Goal: Task Accomplishment & Management: Use online tool/utility

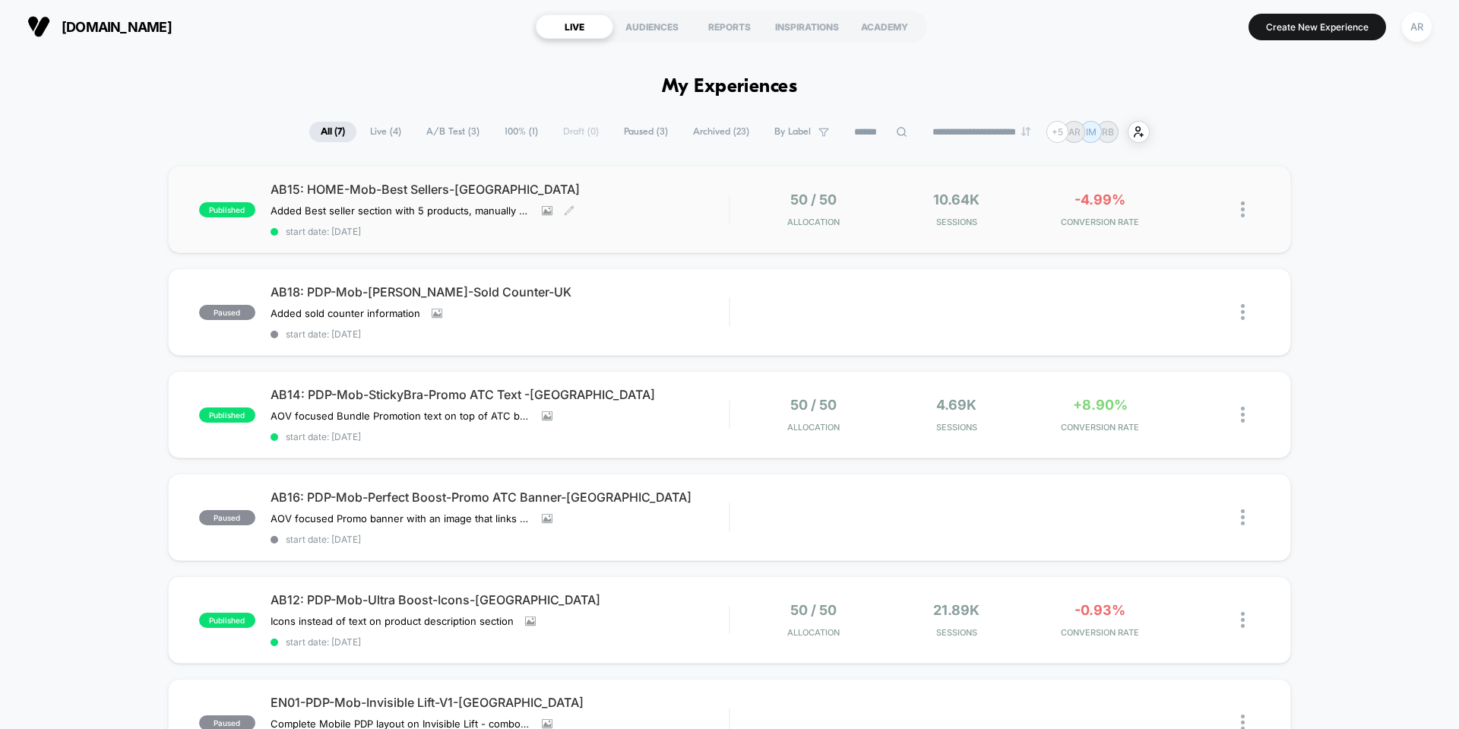
click at [296, 210] on div "AB15: HOME-Mob-Best Sellers-[GEOGRAPHIC_DATA] Added Best seller section with 5 …" at bounding box center [500, 209] width 458 height 55
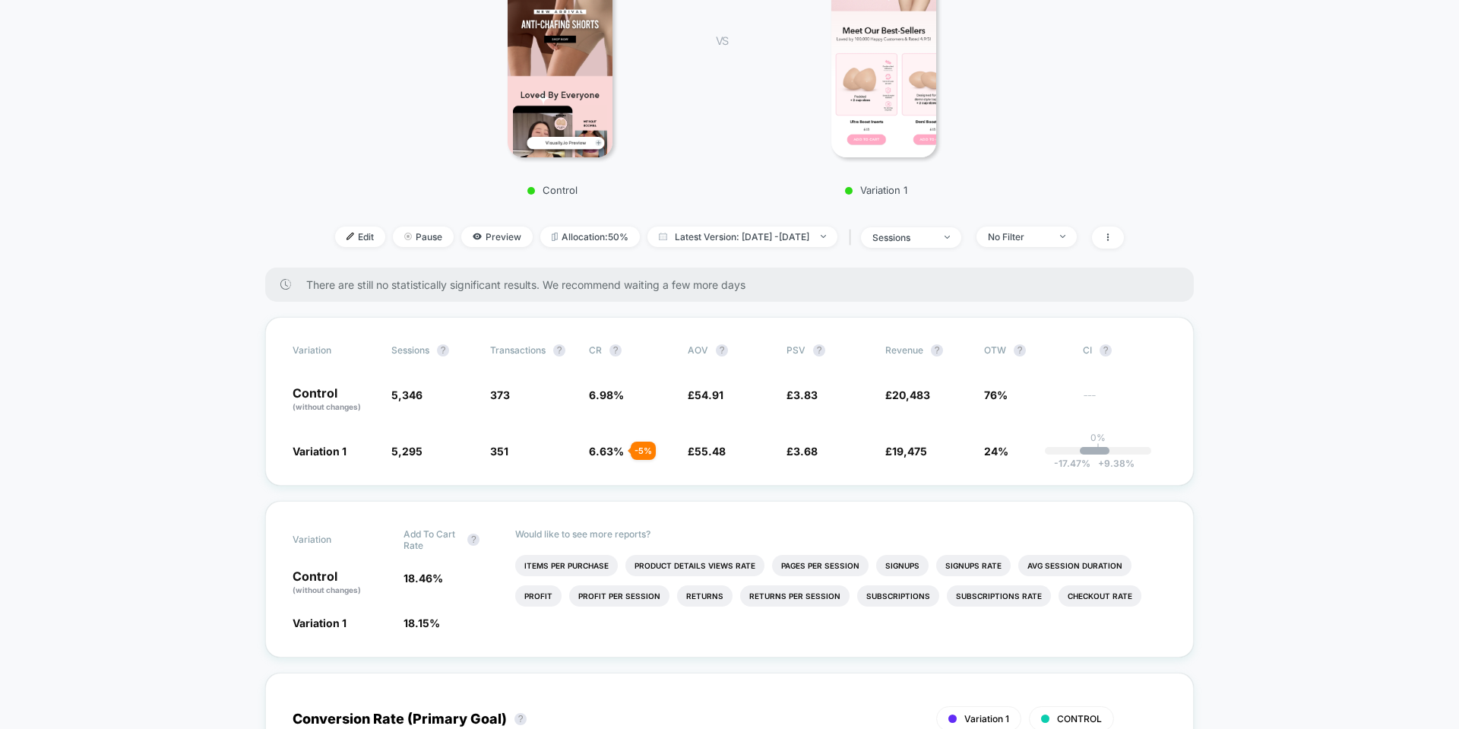
scroll to position [304, 0]
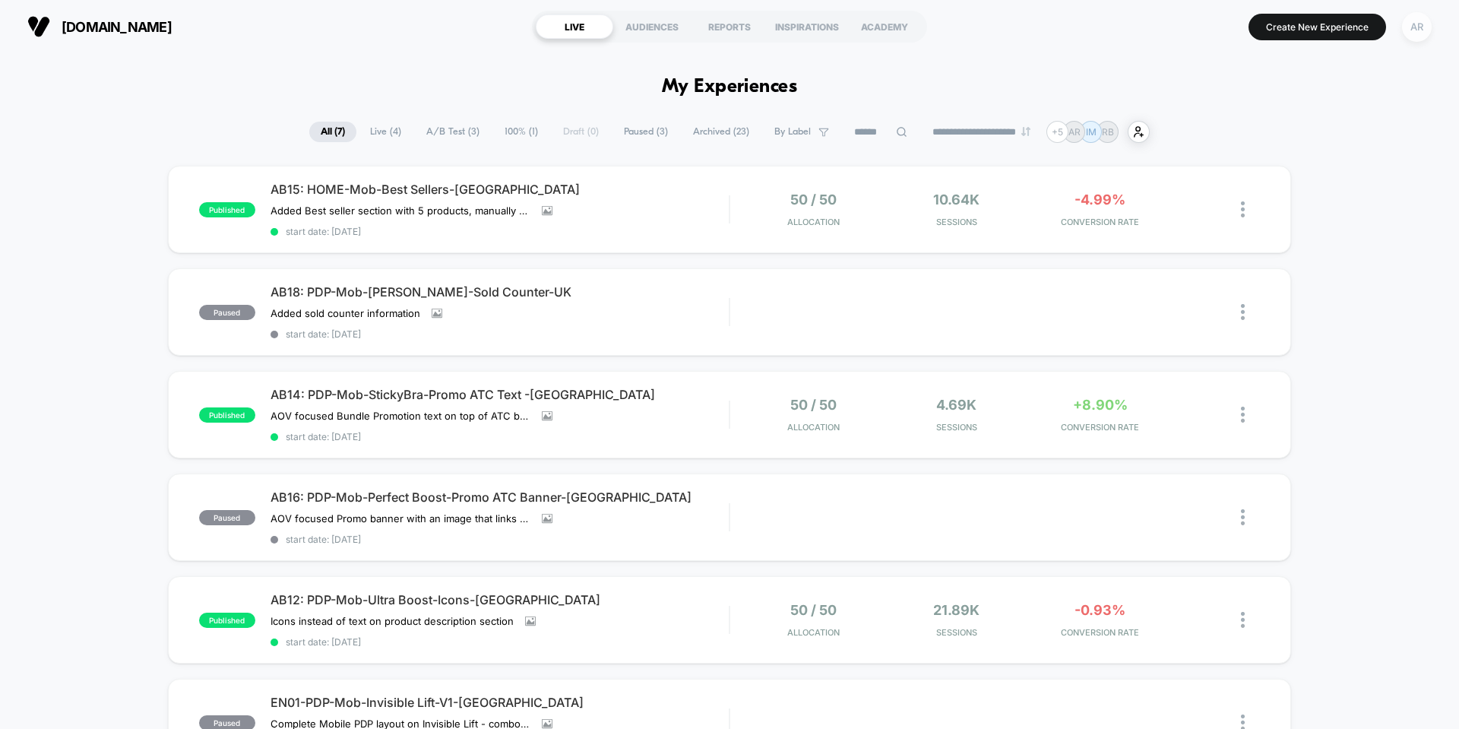
click at [296, 34] on div "AR" at bounding box center [1417, 27] width 30 height 30
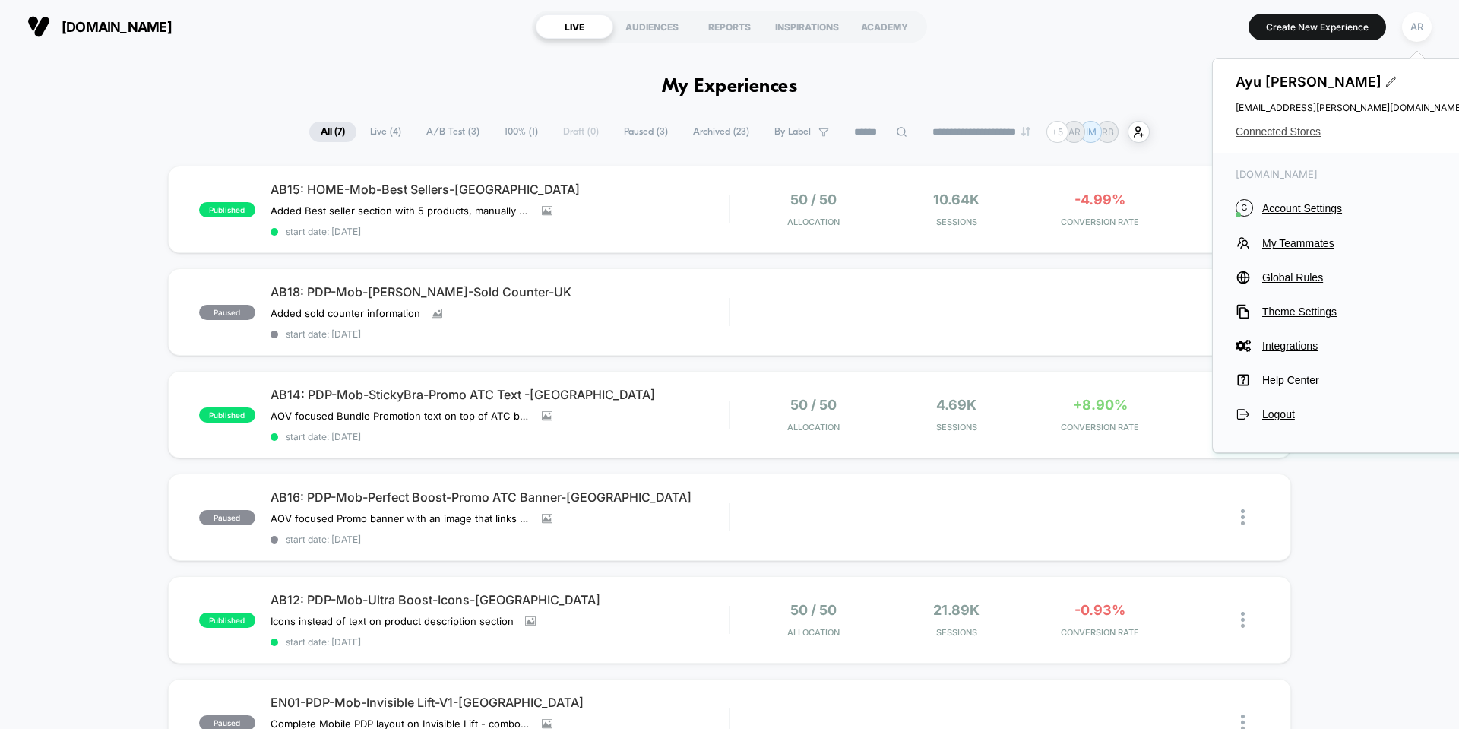
click at [296, 130] on span "Connected Stores" at bounding box center [1350, 131] width 228 height 12
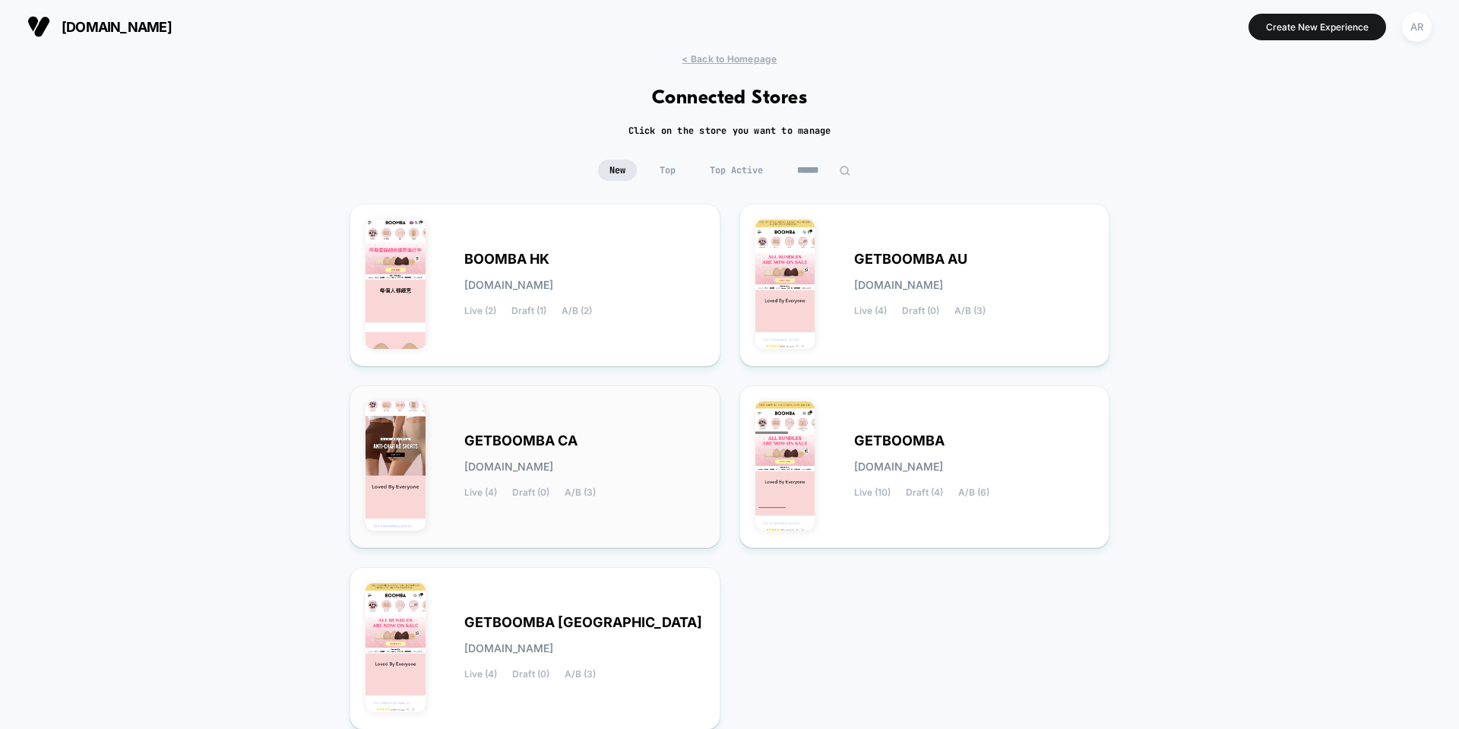
click at [296, 415] on div "GETBOOMBA CA [DOMAIN_NAME] Live (4) Draft (0) A/B (3)" at bounding box center [535, 466] width 339 height 131
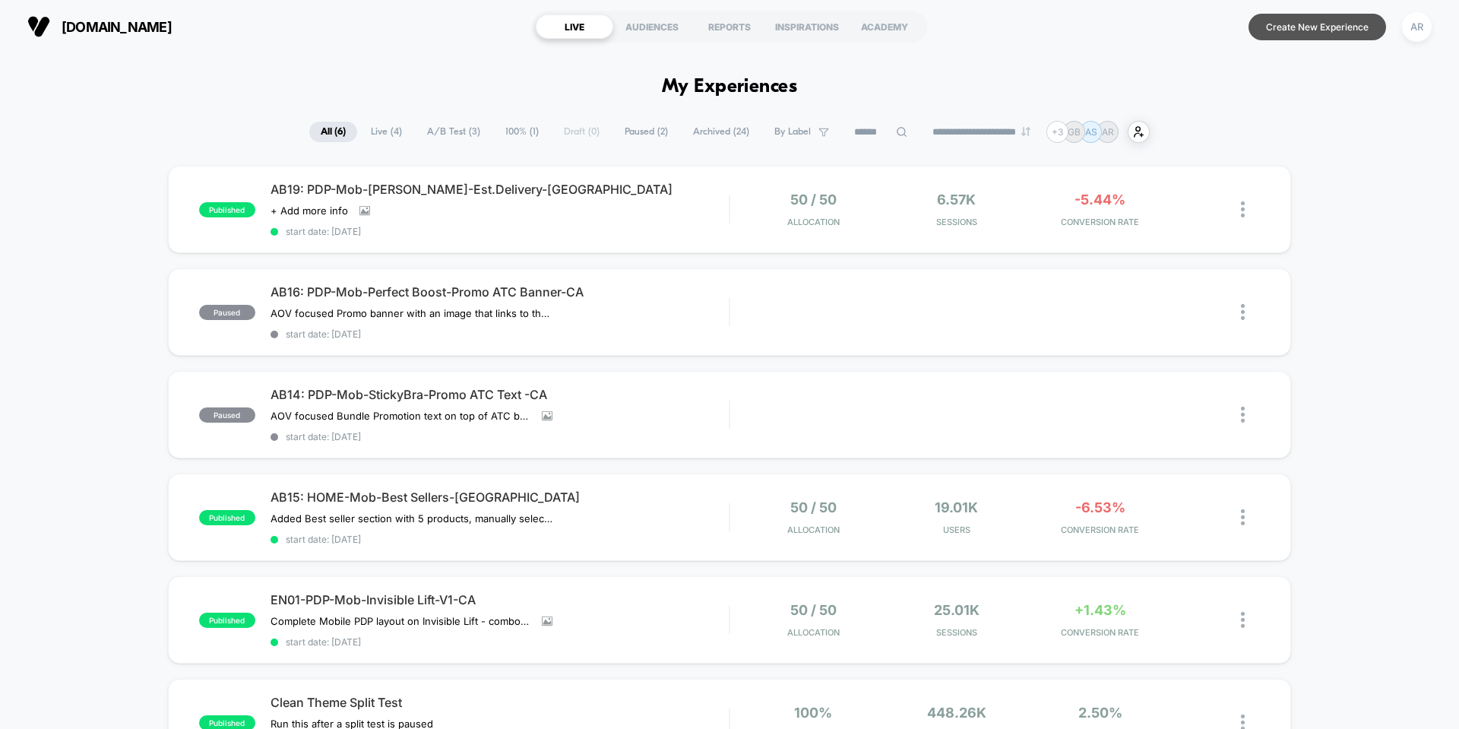
click at [296, 34] on button "Create New Experience" at bounding box center [1318, 27] width 138 height 27
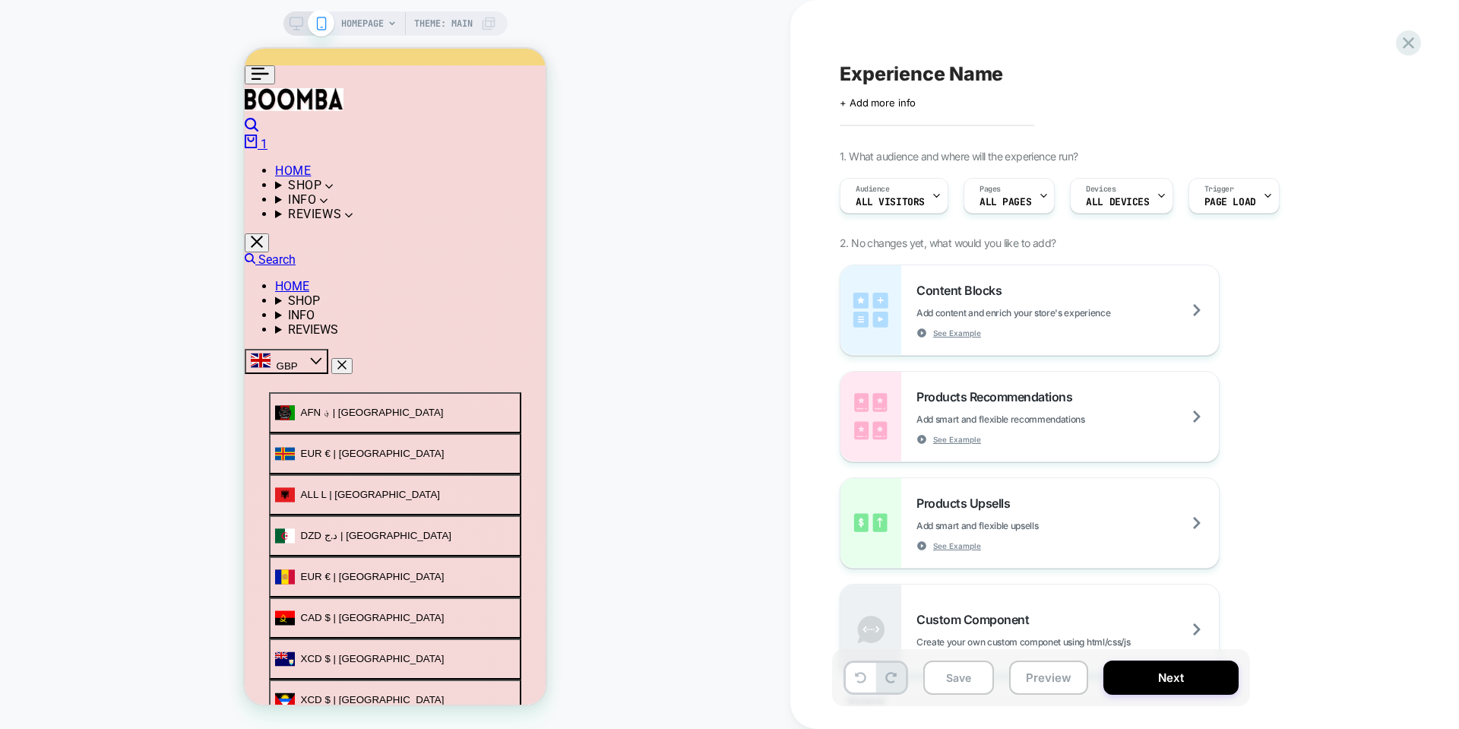
click at [296, 24] on span "HOMEPAGE" at bounding box center [362, 23] width 43 height 24
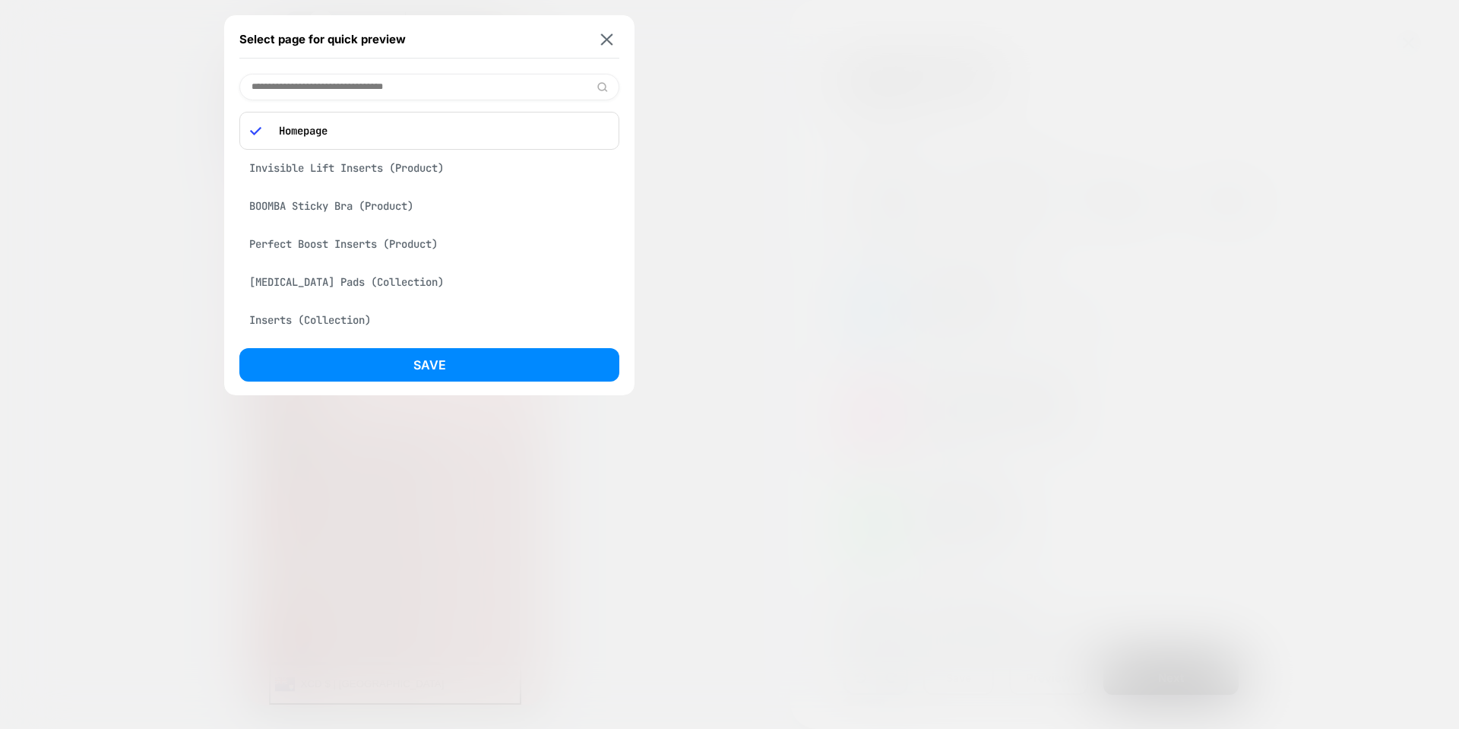
click at [296, 135] on p "Homepage" at bounding box center [439, 131] width 337 height 14
click at [263, 138] on div "Homepage" at bounding box center [429, 131] width 380 height 38
click at [296, 165] on div "Perfect Boost Inserts (Product)" at bounding box center [429, 168] width 380 height 29
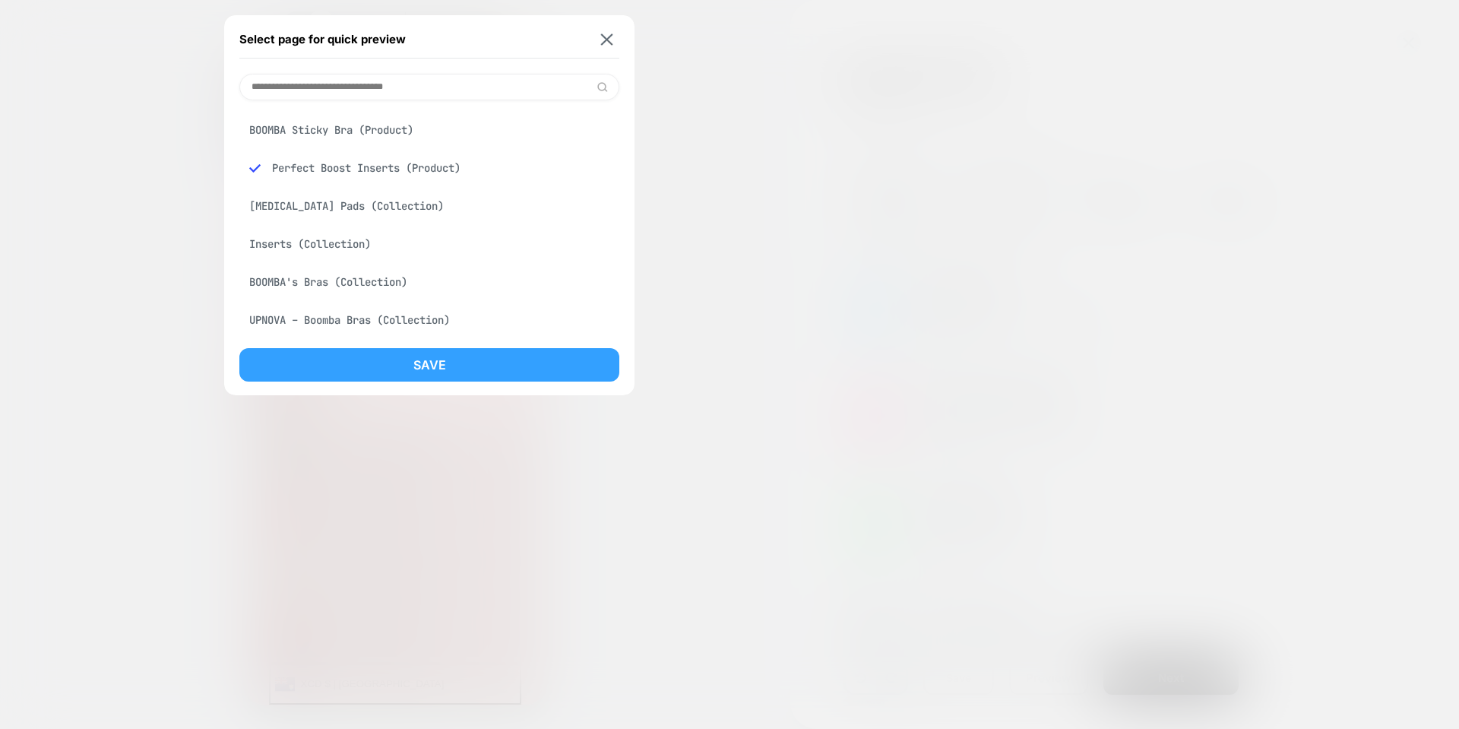
click at [296, 360] on button "Save" at bounding box center [429, 364] width 380 height 33
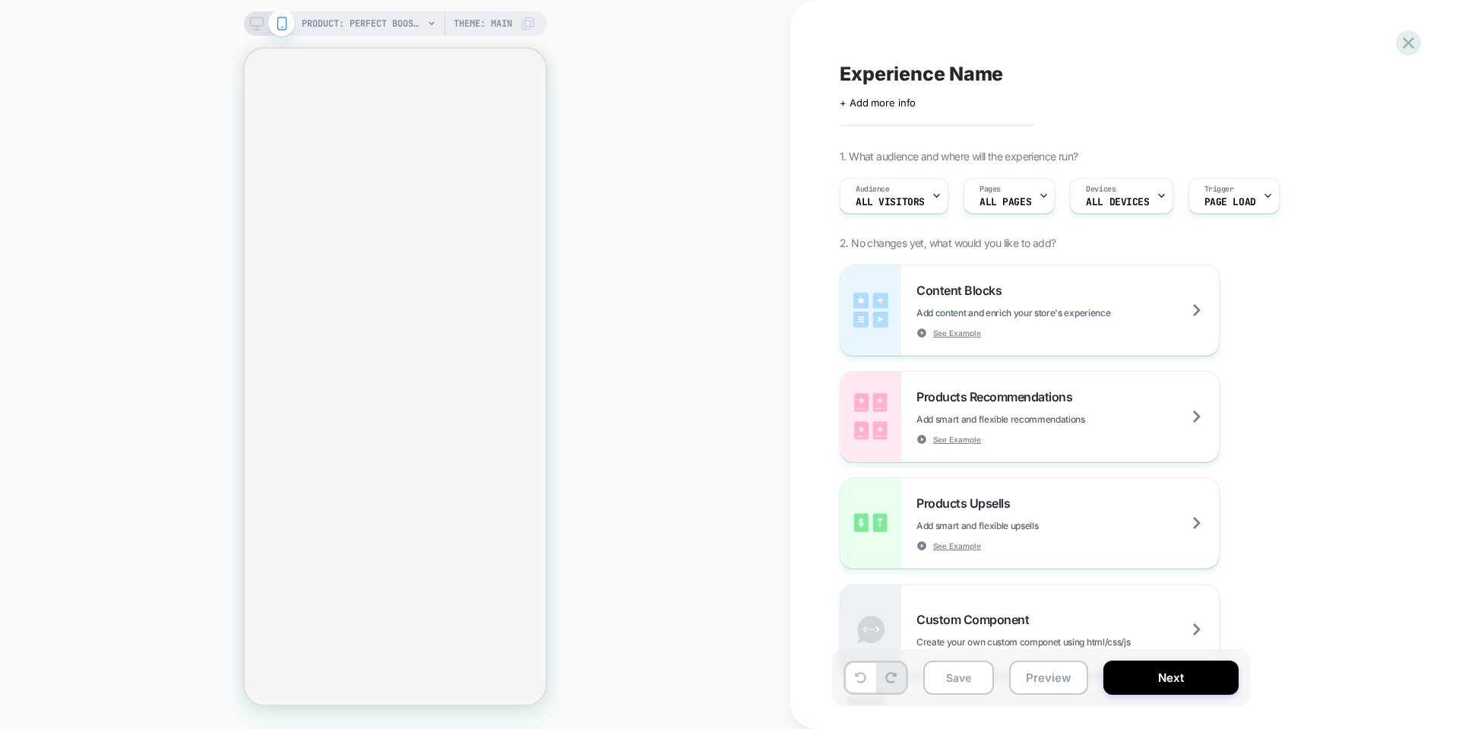
select select "**********"
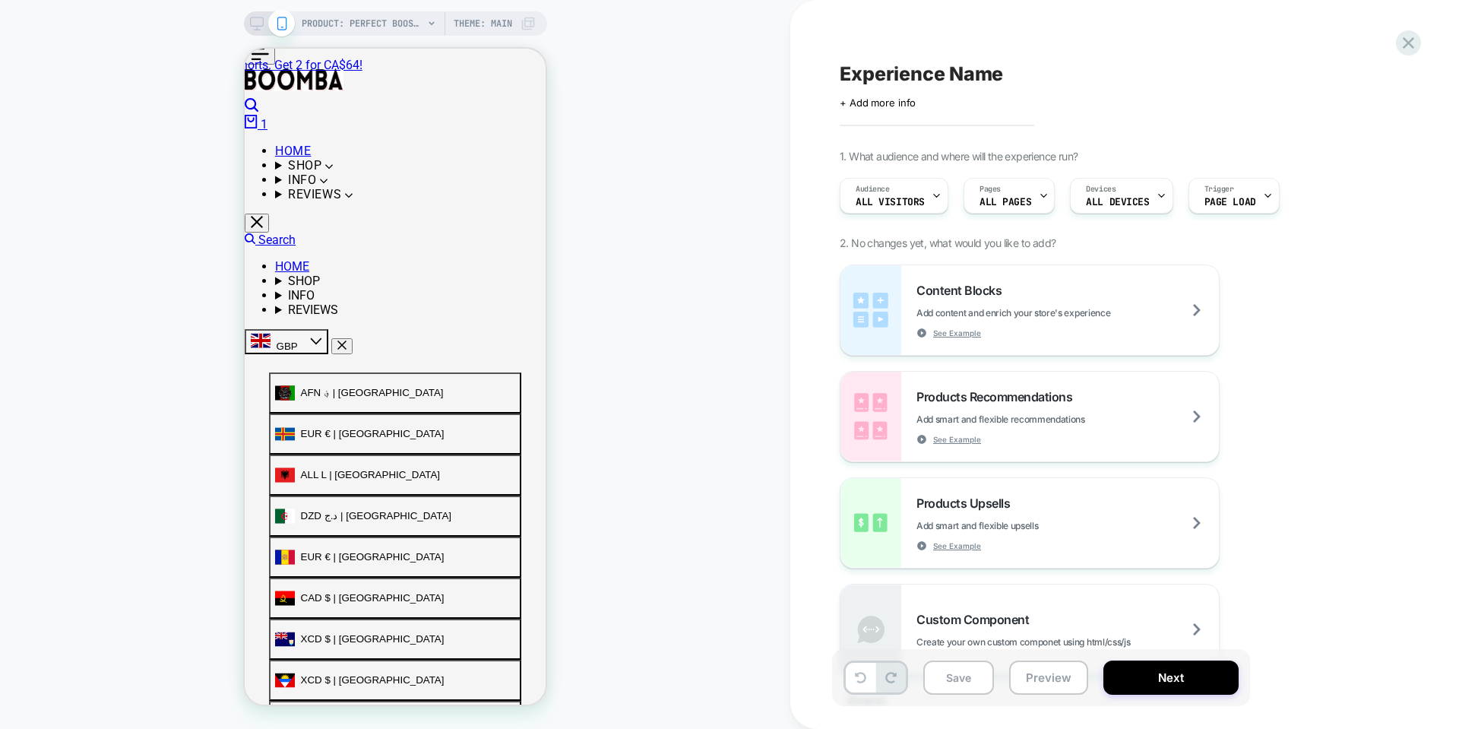
scroll to position [0, 0]
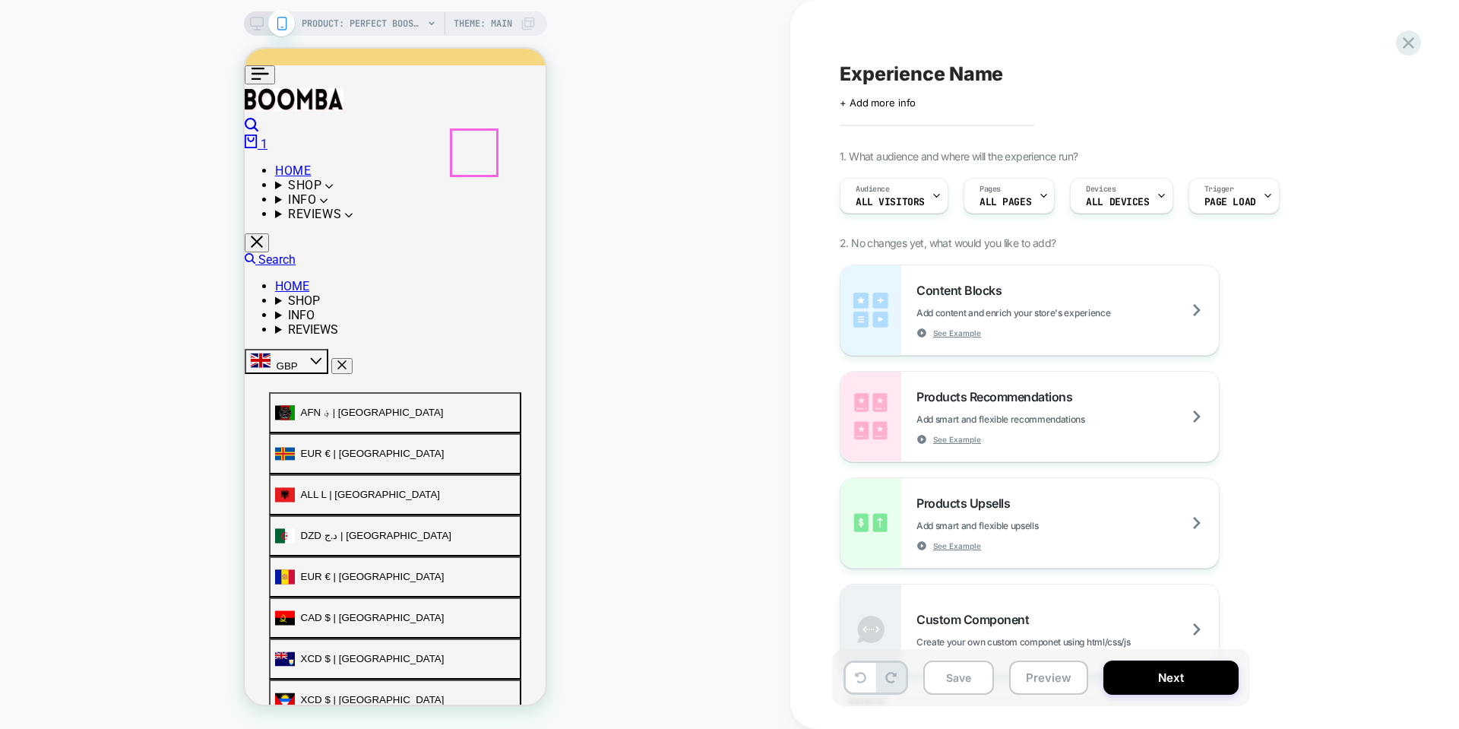
click at [296, 30] on span "PRODUCT: Perfect Boost Inserts" at bounding box center [363, 23] width 122 height 24
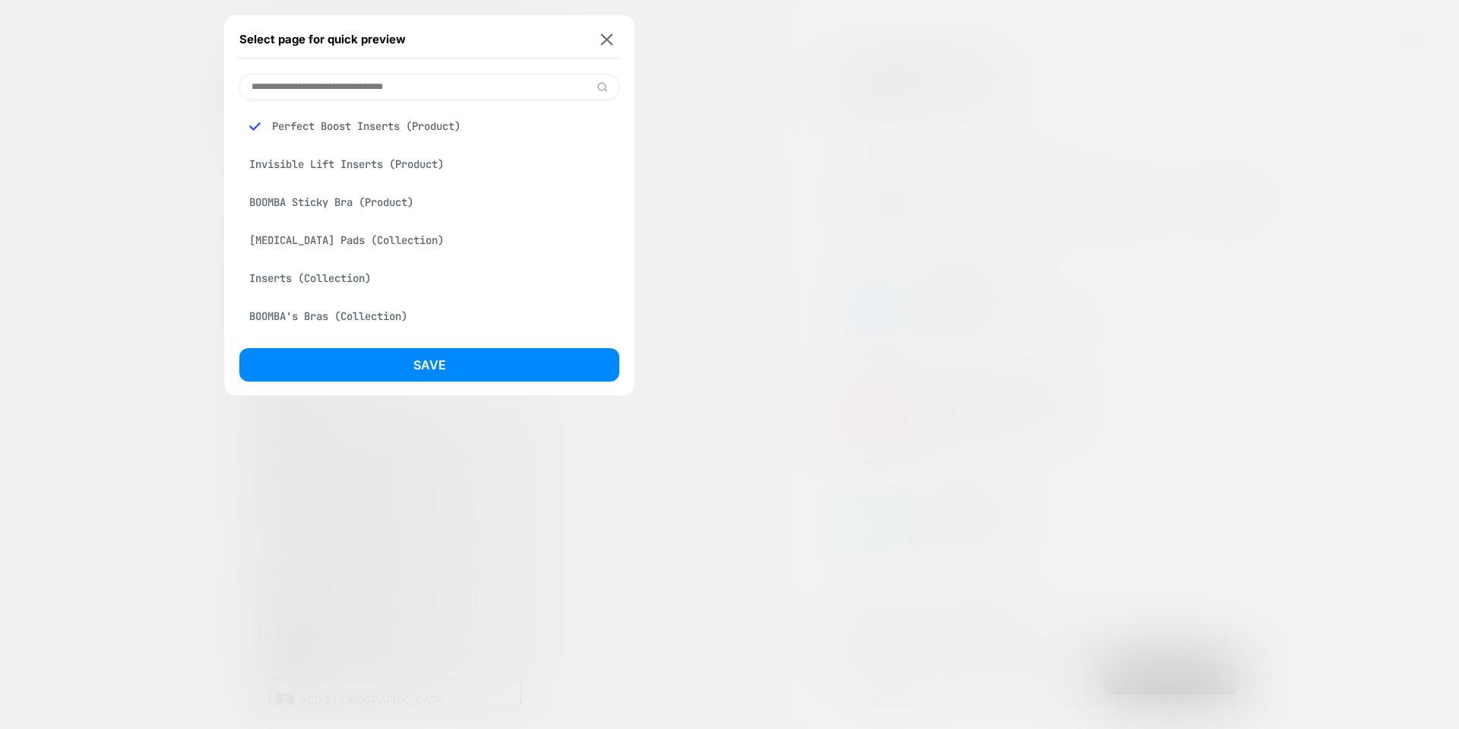
click at [296, 196] on div "BOOMBA Sticky Bra (Product)" at bounding box center [429, 202] width 380 height 29
click at [296, 362] on button "Save" at bounding box center [429, 364] width 380 height 33
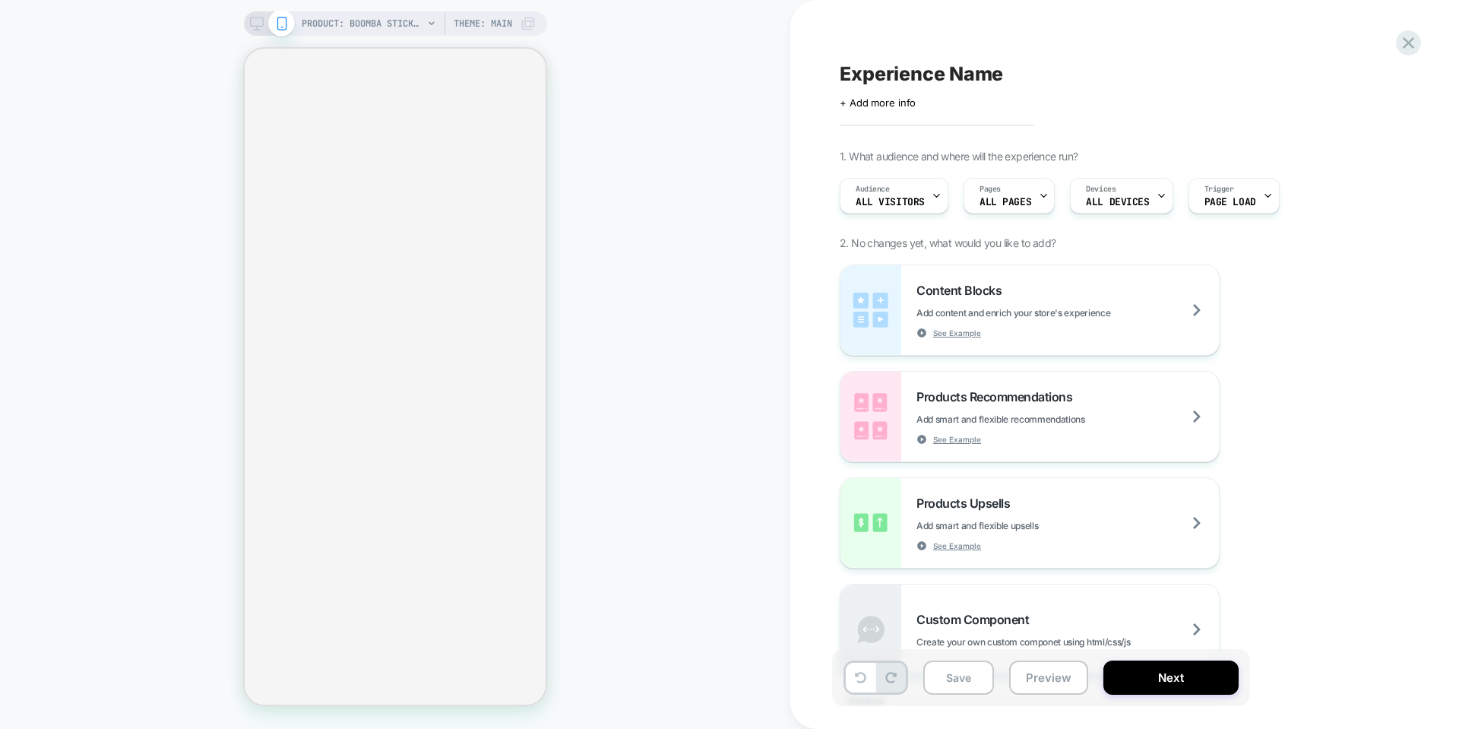
select select "**********"
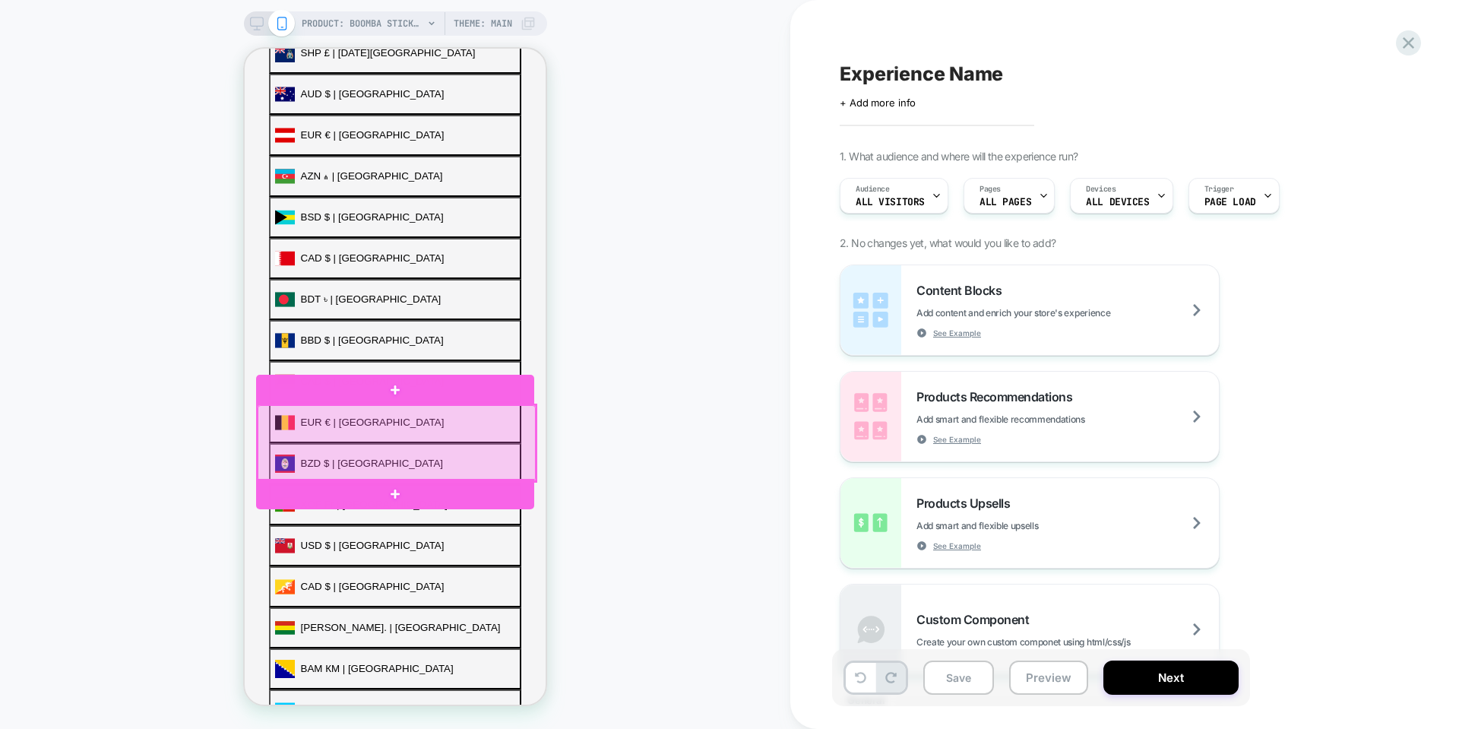
scroll to position [816, 0]
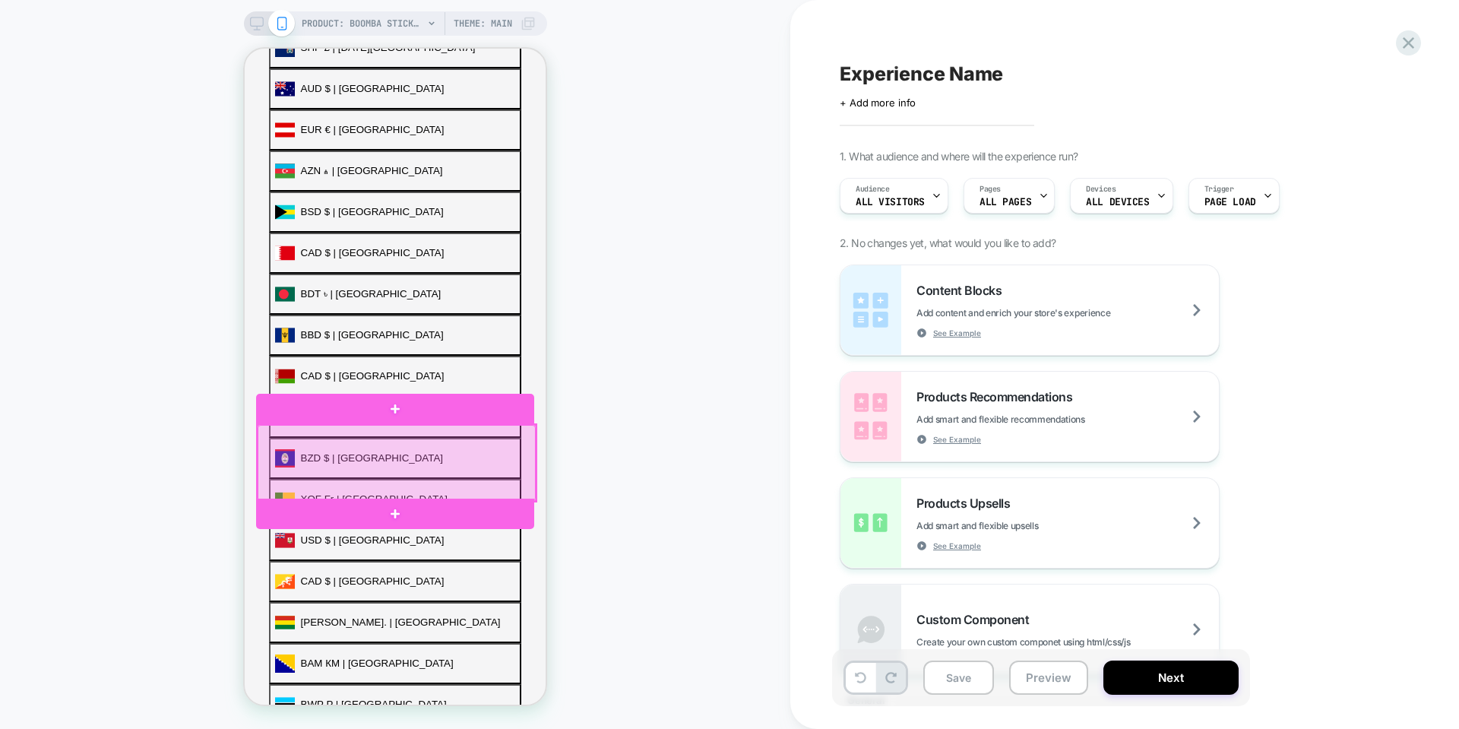
drag, startPoint x: 378, startPoint y: 453, endPoint x: 381, endPoint y: 442, distance: 11.6
click at [296, 442] on div at bounding box center [397, 463] width 278 height 76
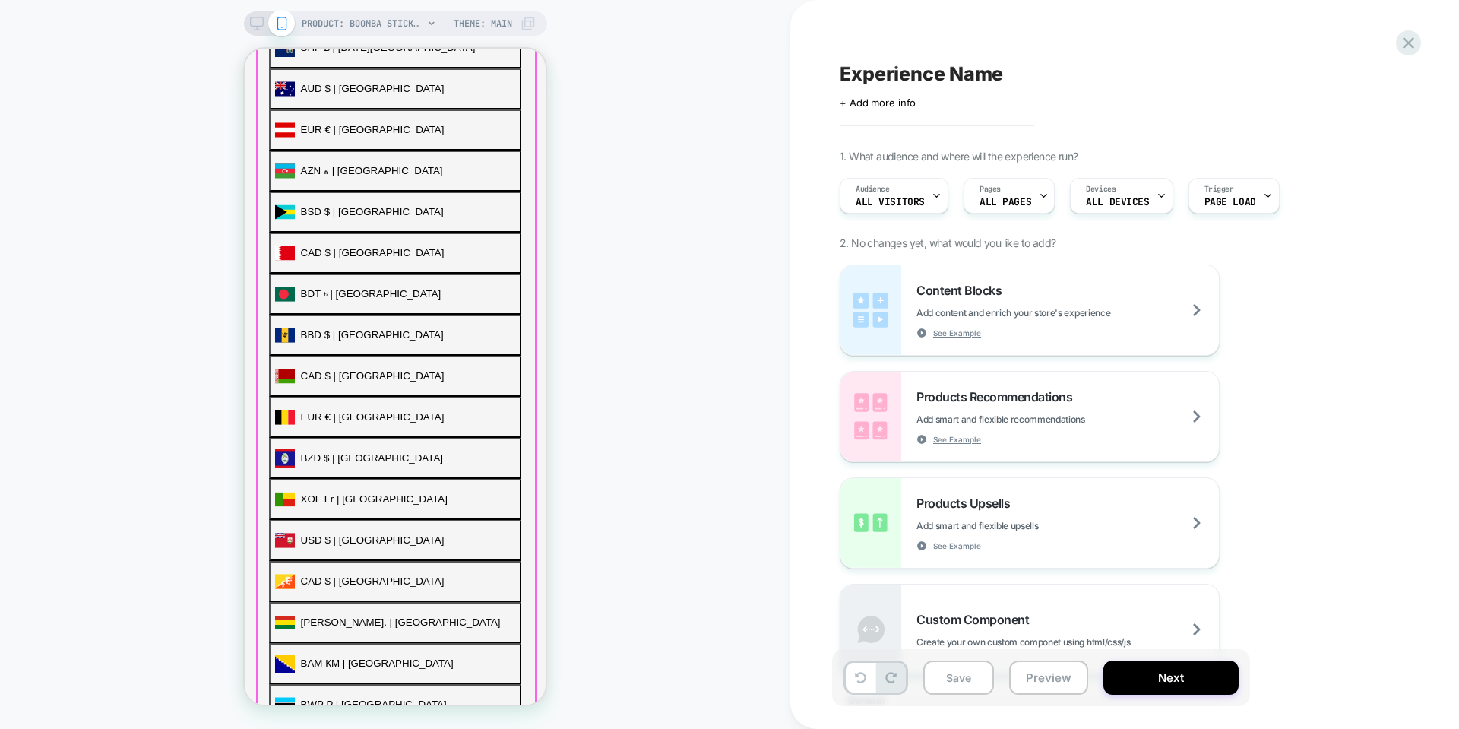
drag, startPoint x: 385, startPoint y: 252, endPoint x: 385, endPoint y: 242, distance: 9.9
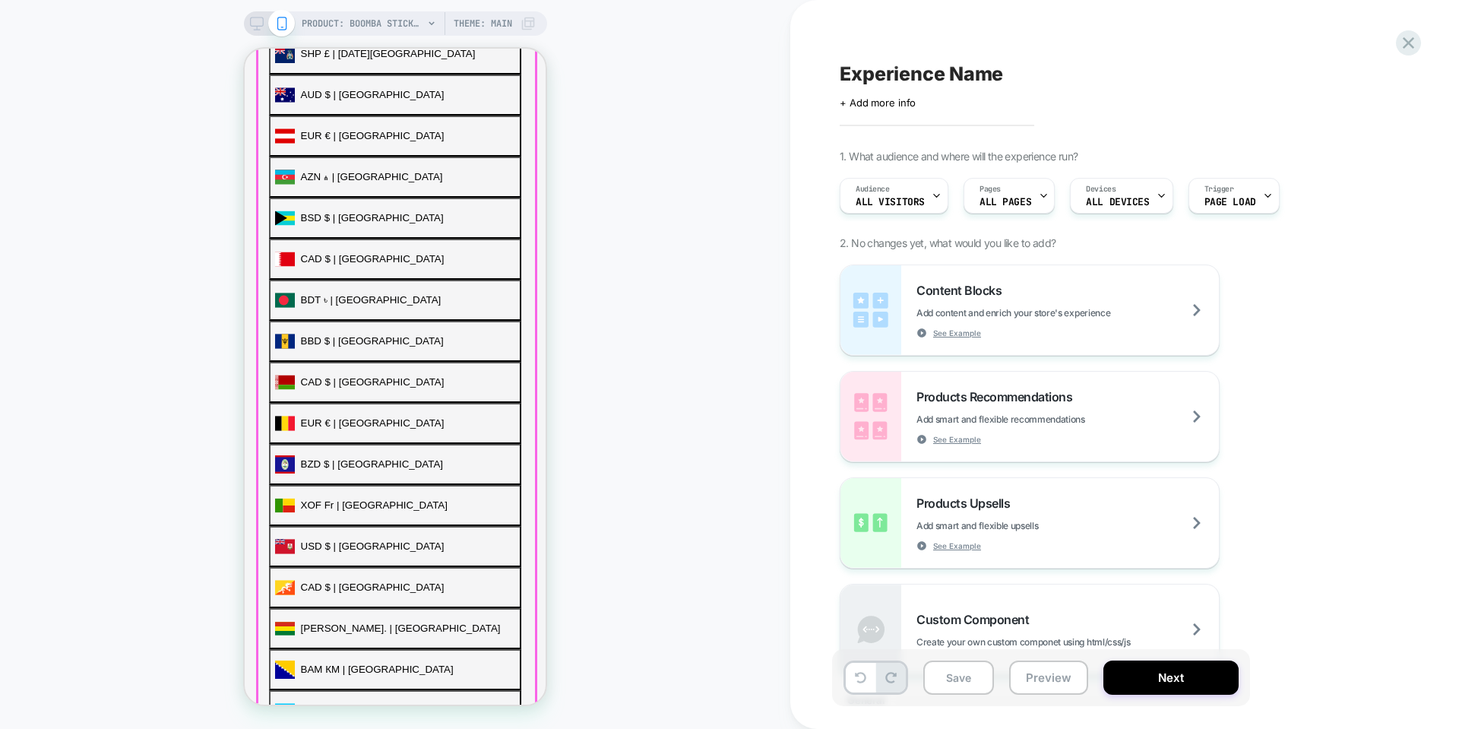
drag, startPoint x: 306, startPoint y: 248, endPoint x: 306, endPoint y: 264, distance: 16.7
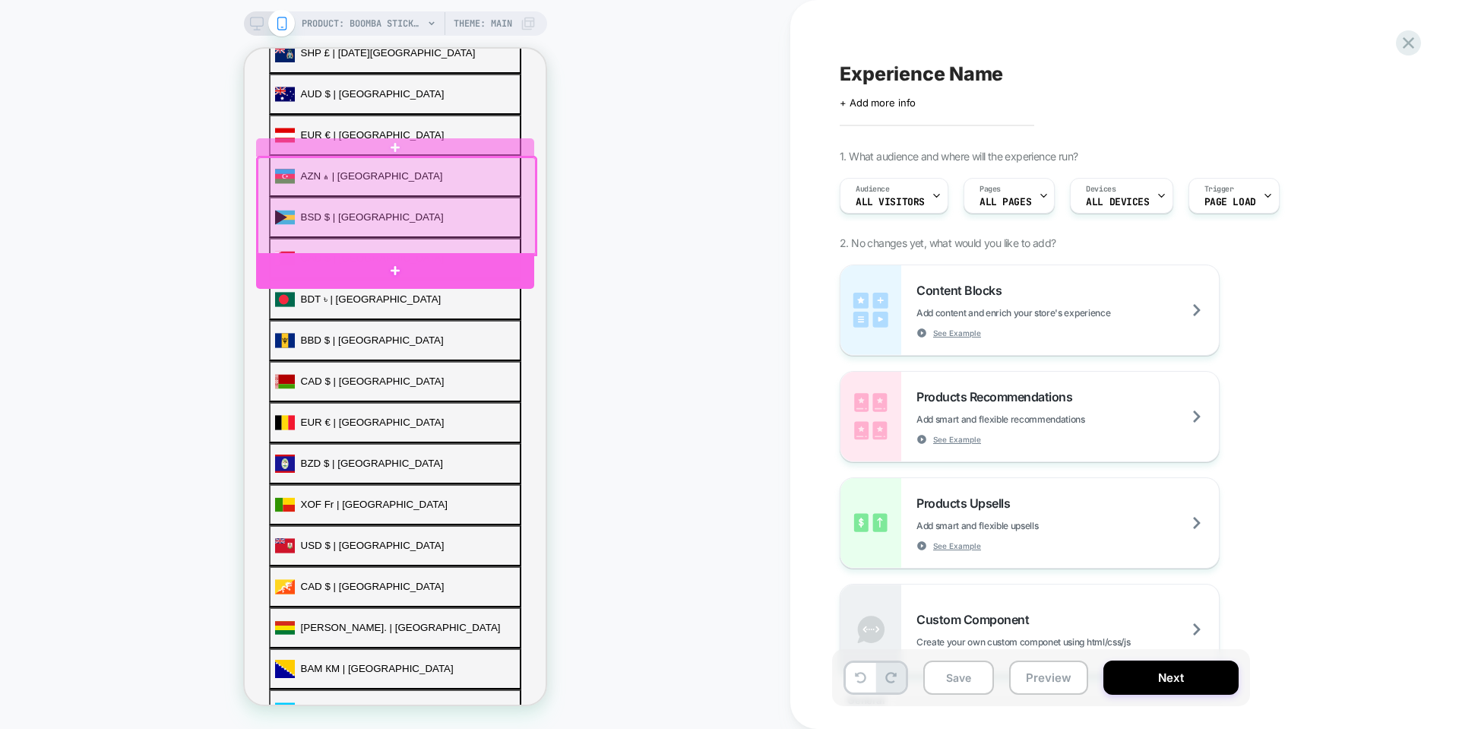
click at [296, 260] on div at bounding box center [395, 271] width 278 height 36
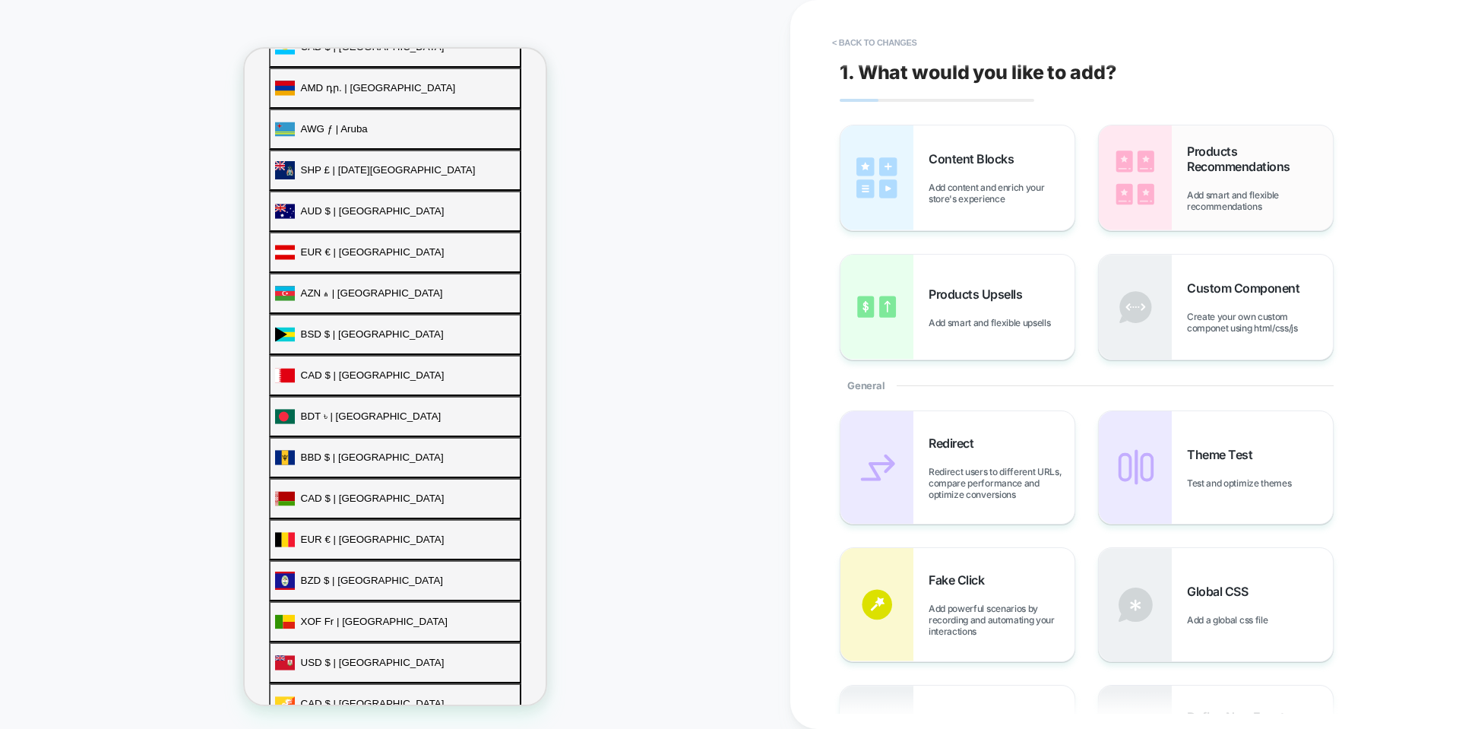
scroll to position [699, 0]
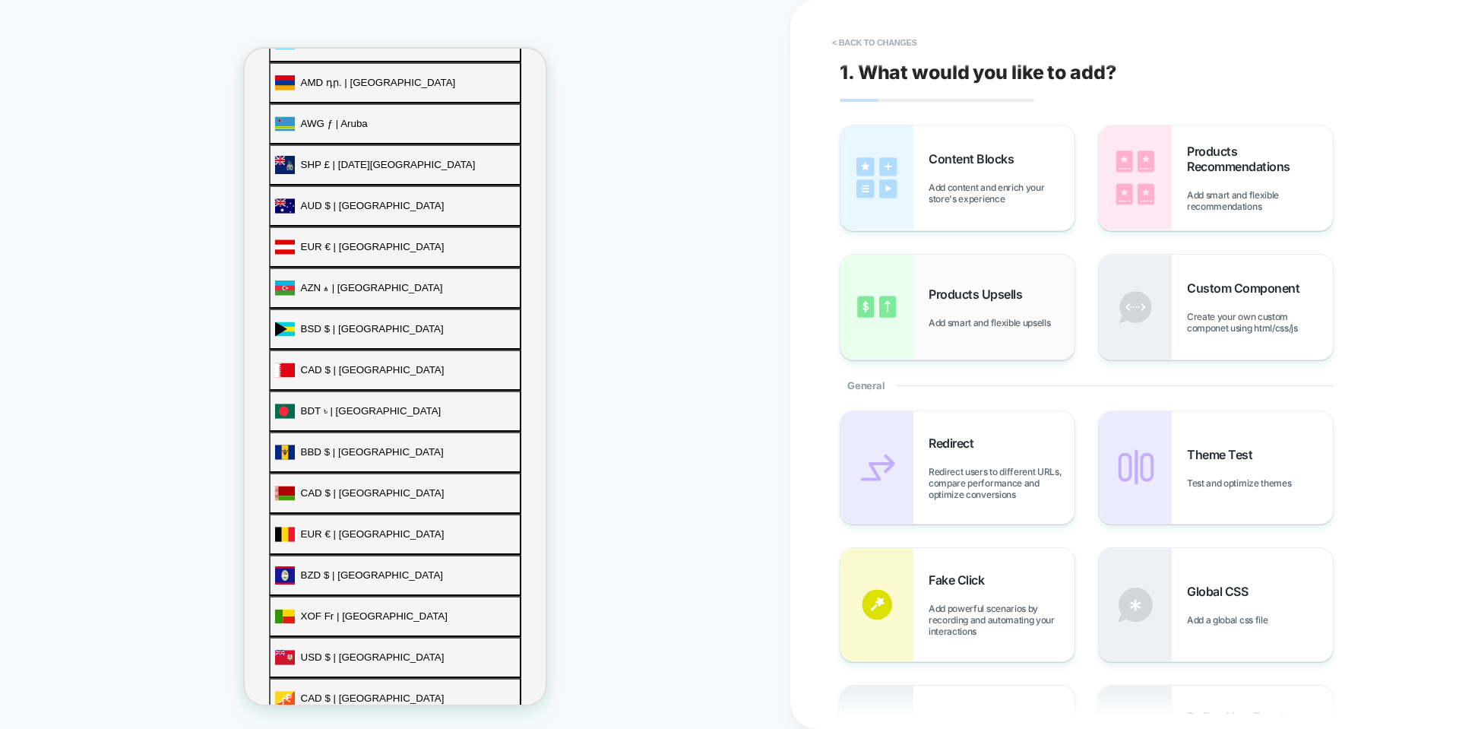
click at [296, 302] on div "Products Upsells Add smart and flexible upsells" at bounding box center [1002, 308] width 146 height 42
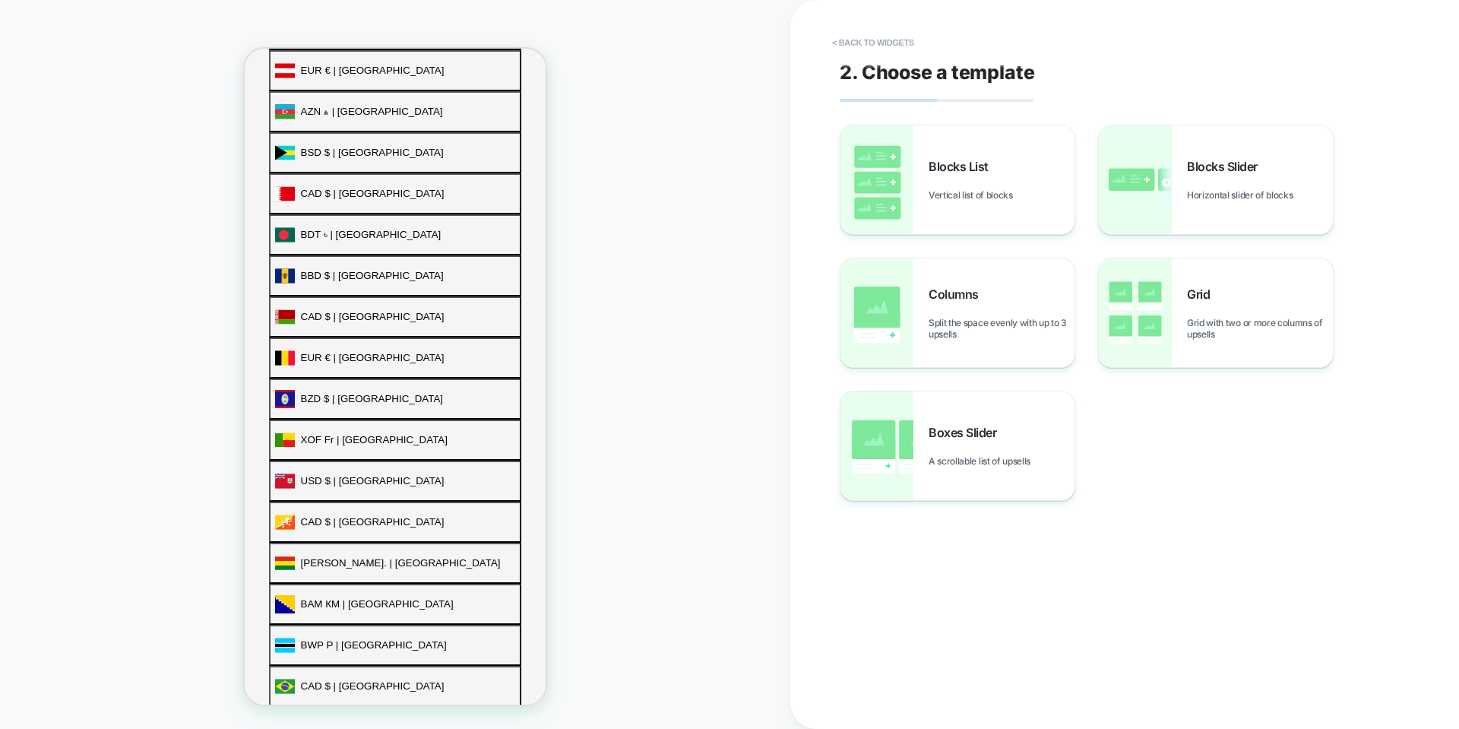
scroll to position [920, 0]
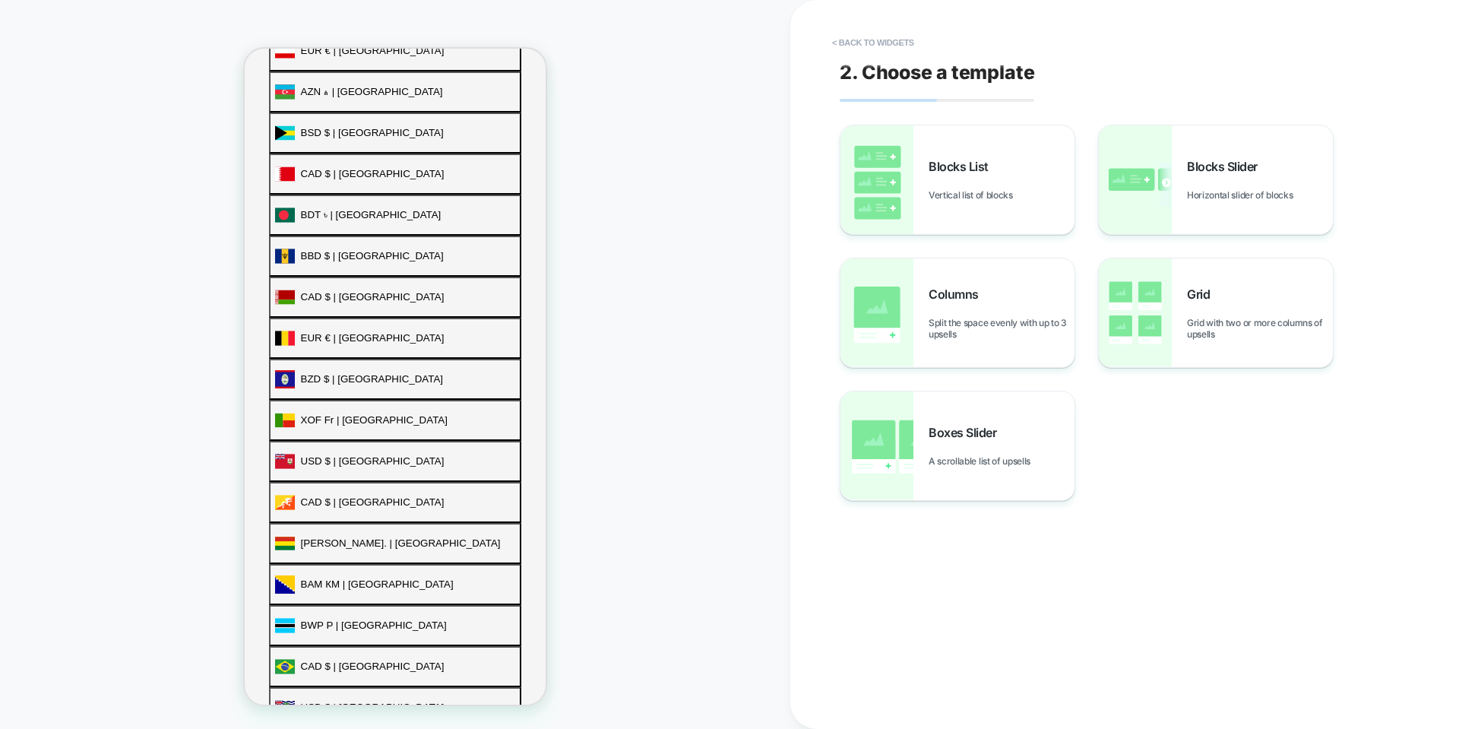
click at [296, 298] on span "Columns" at bounding box center [958, 294] width 58 height 15
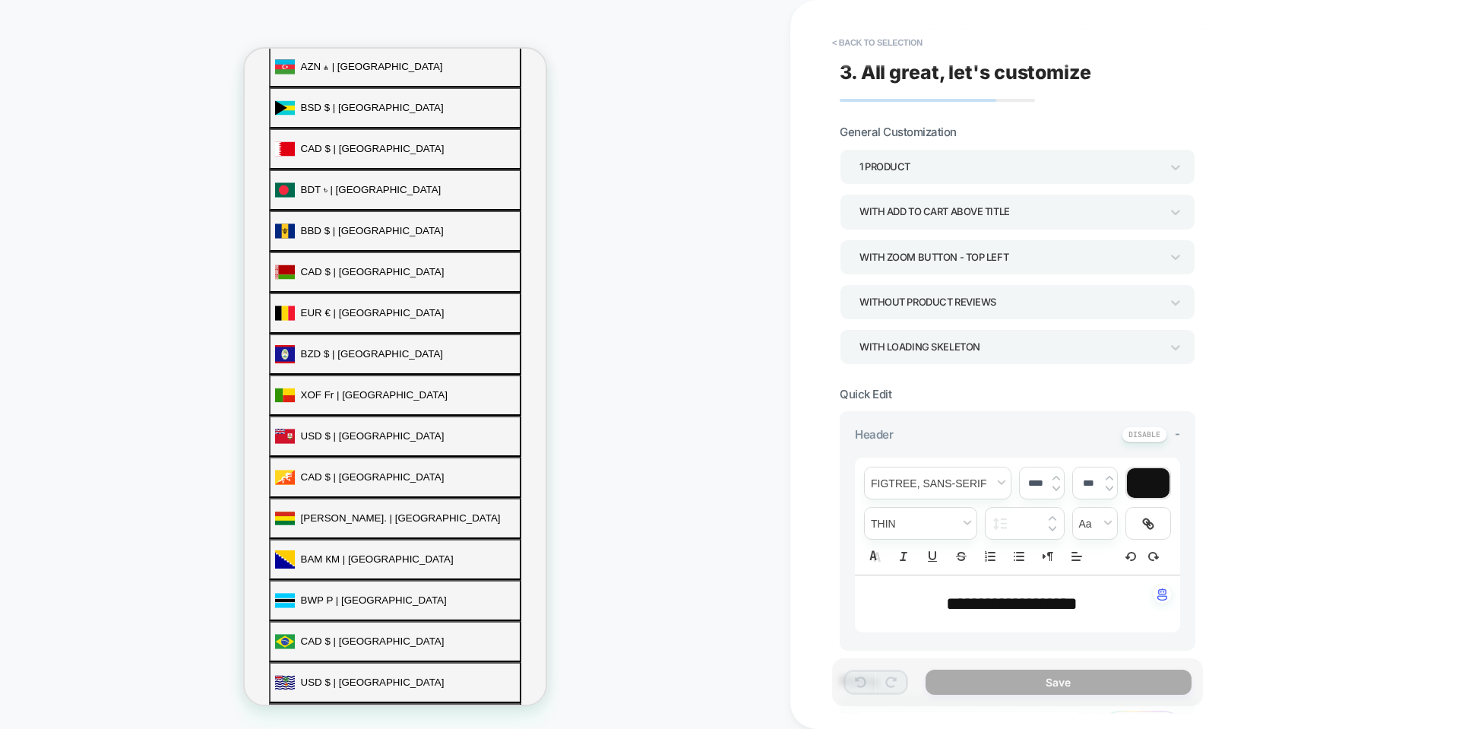
scroll to position [901, 0]
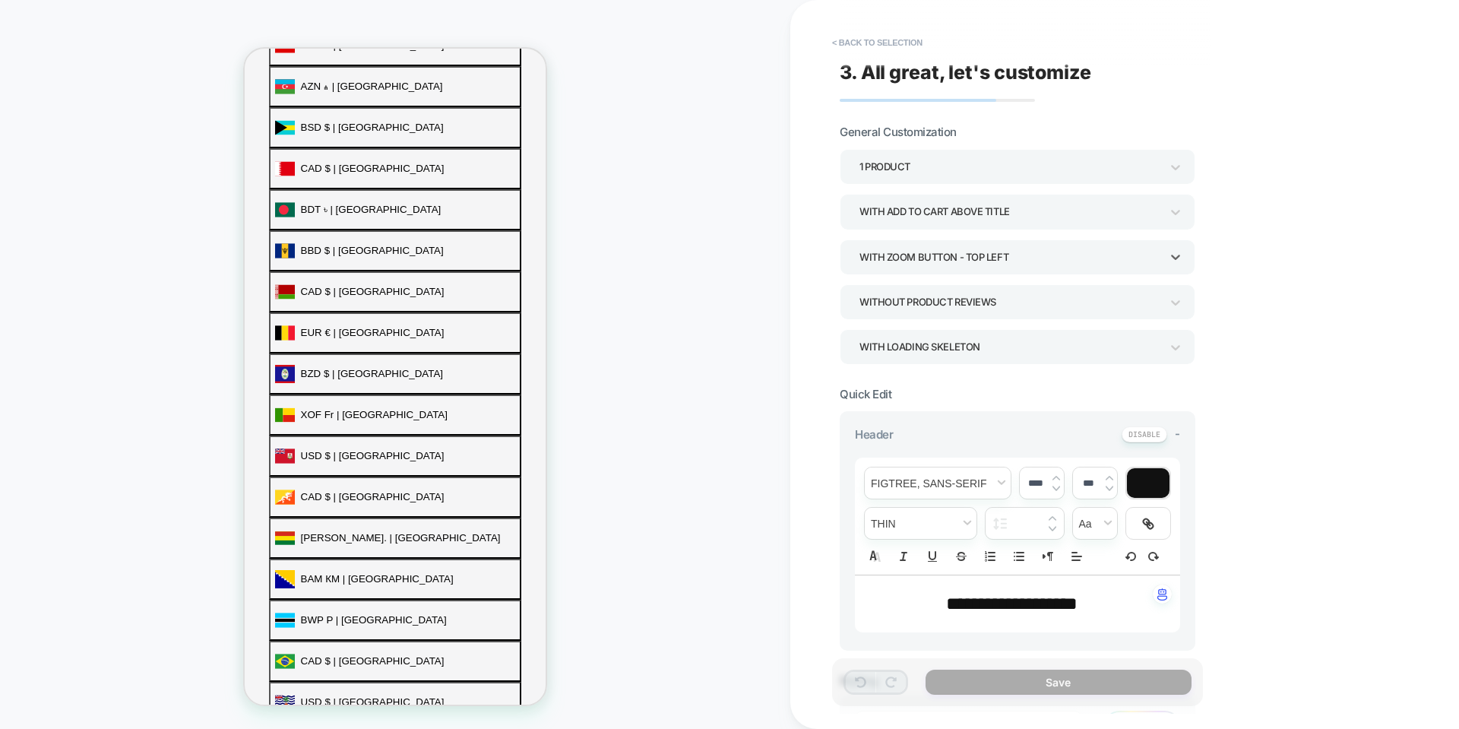
click at [296, 264] on div "With Zoom Button - Top Left" at bounding box center [1010, 257] width 301 height 21
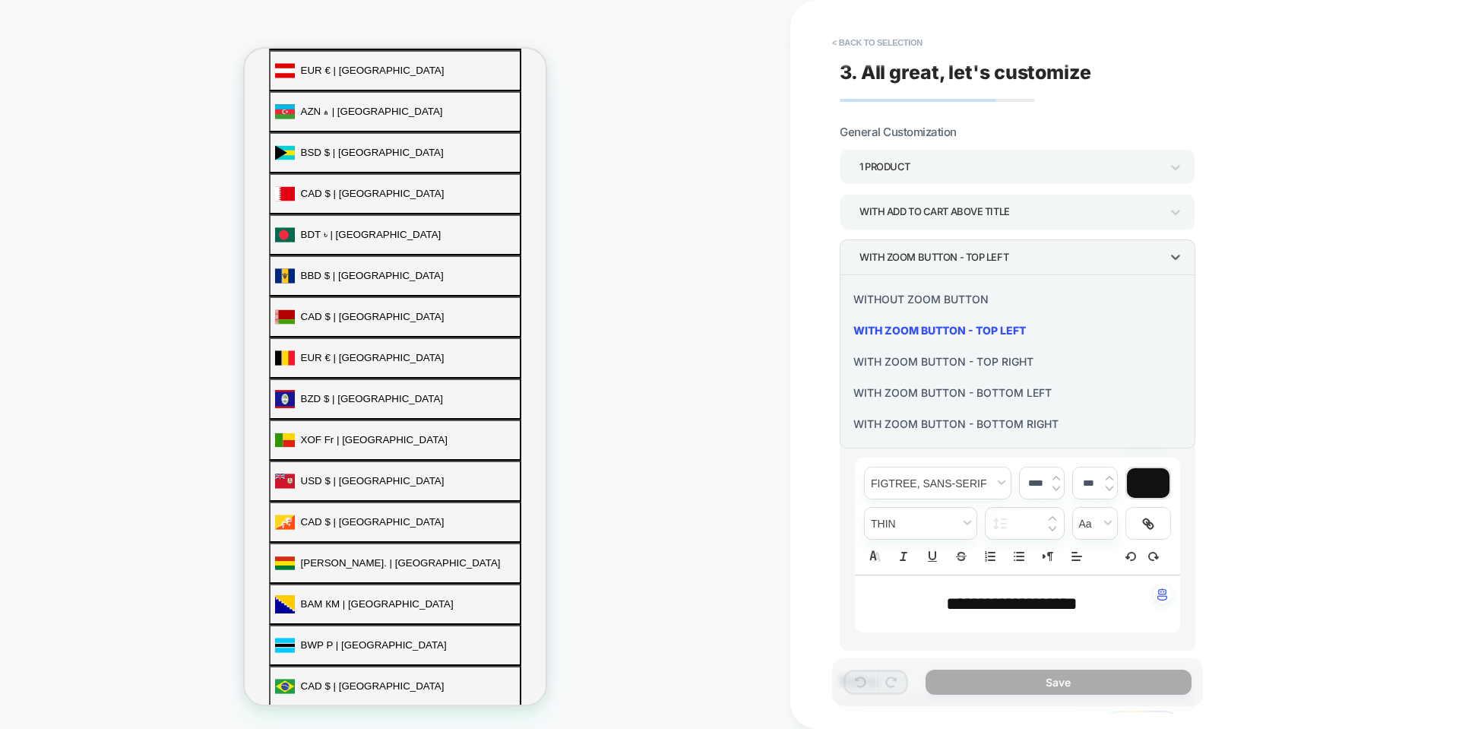
scroll to position [920, 0]
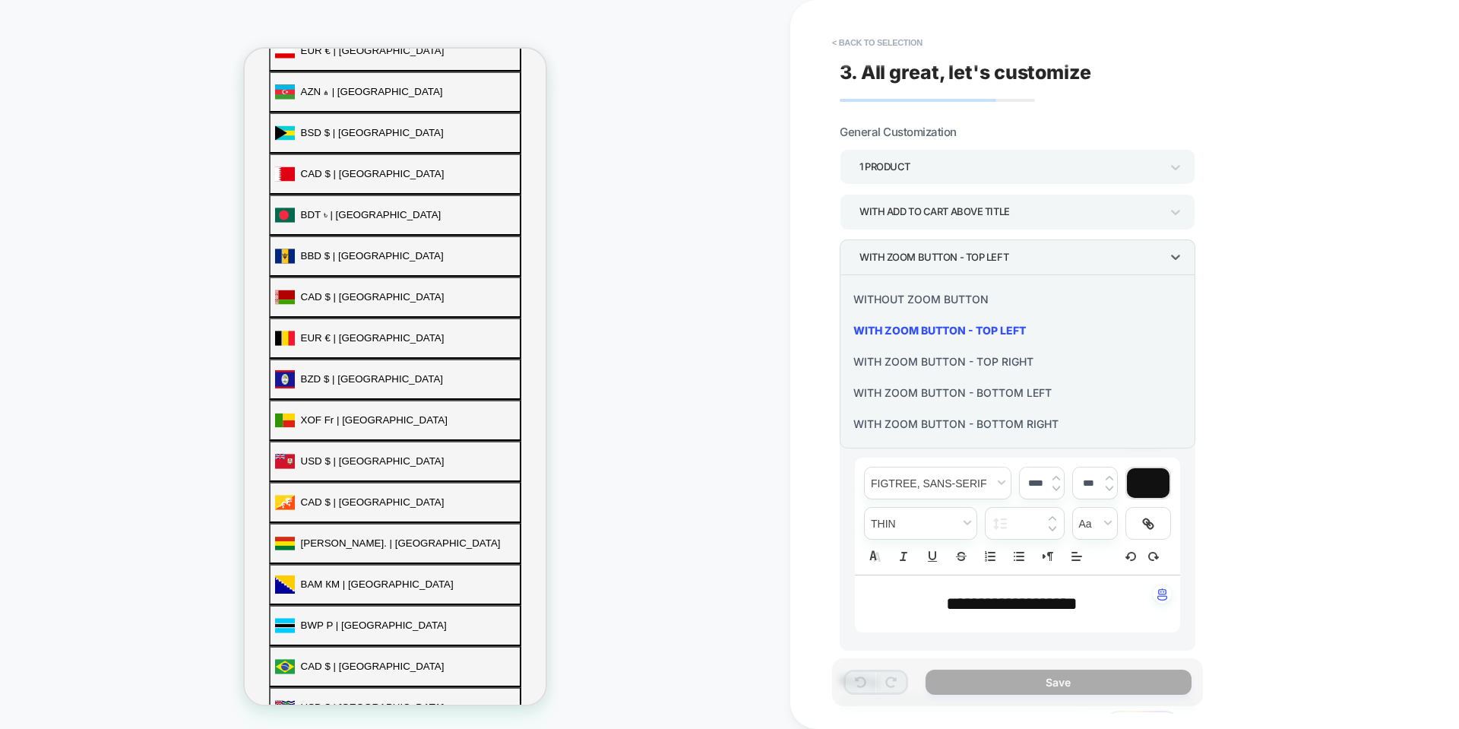
click at [296, 216] on div at bounding box center [729, 364] width 1459 height 729
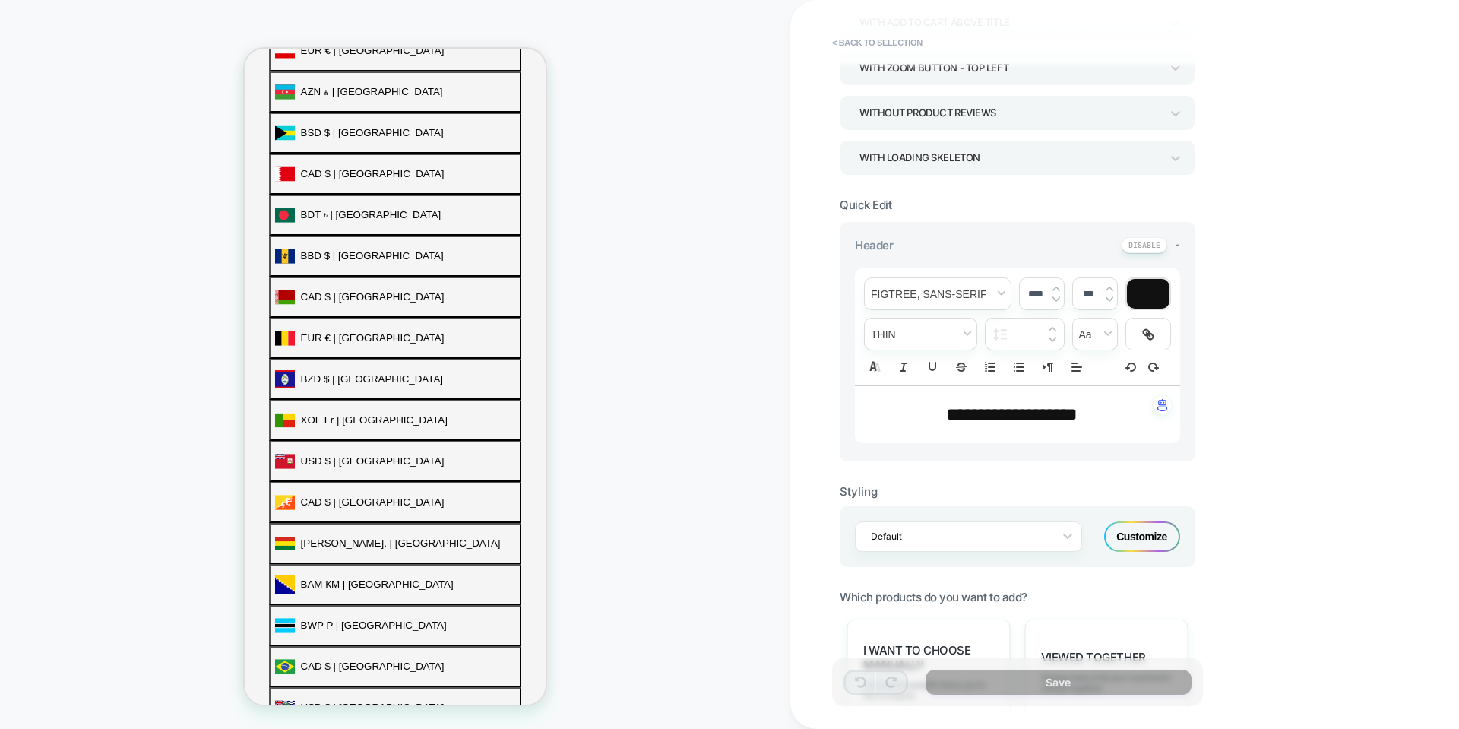
scroll to position [0, 0]
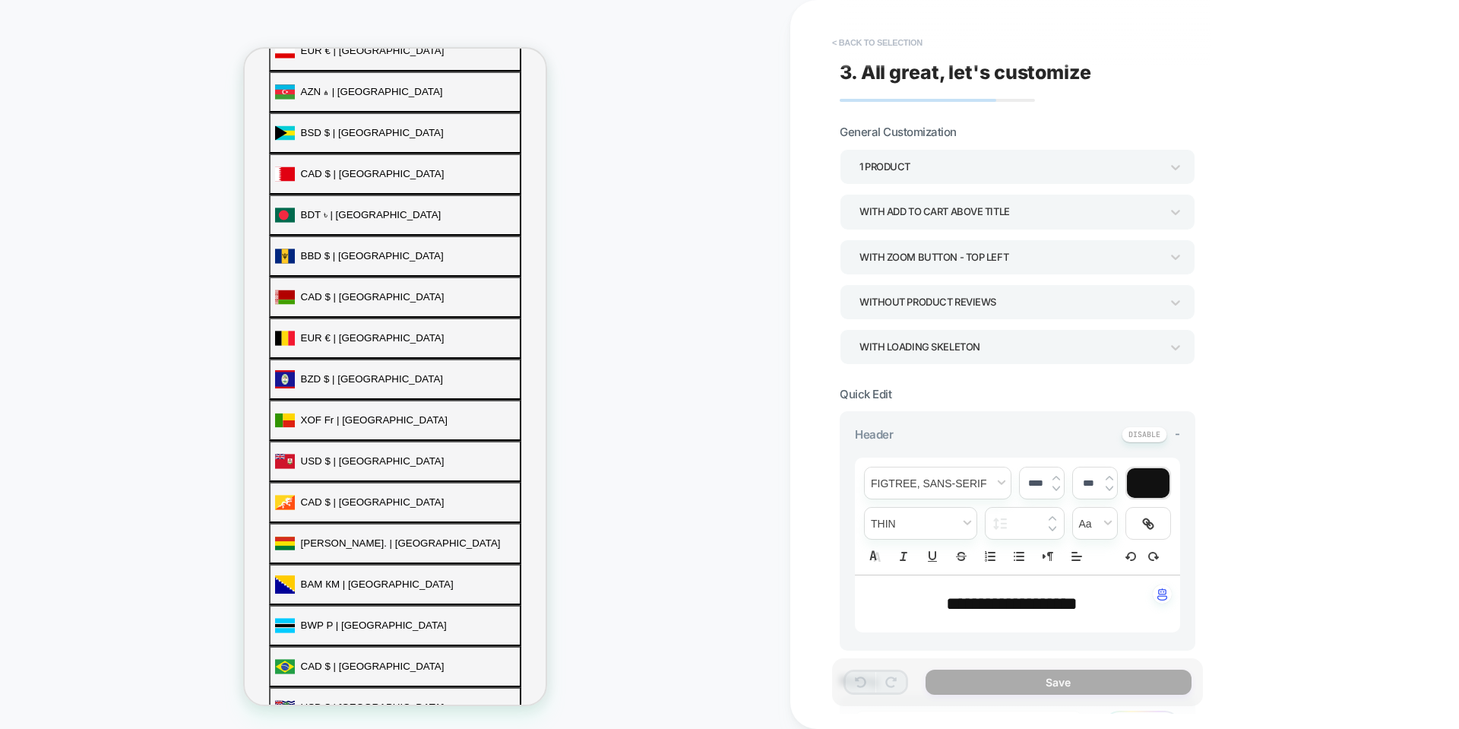
click at [296, 48] on button "< Back to selection" at bounding box center [878, 42] width 106 height 24
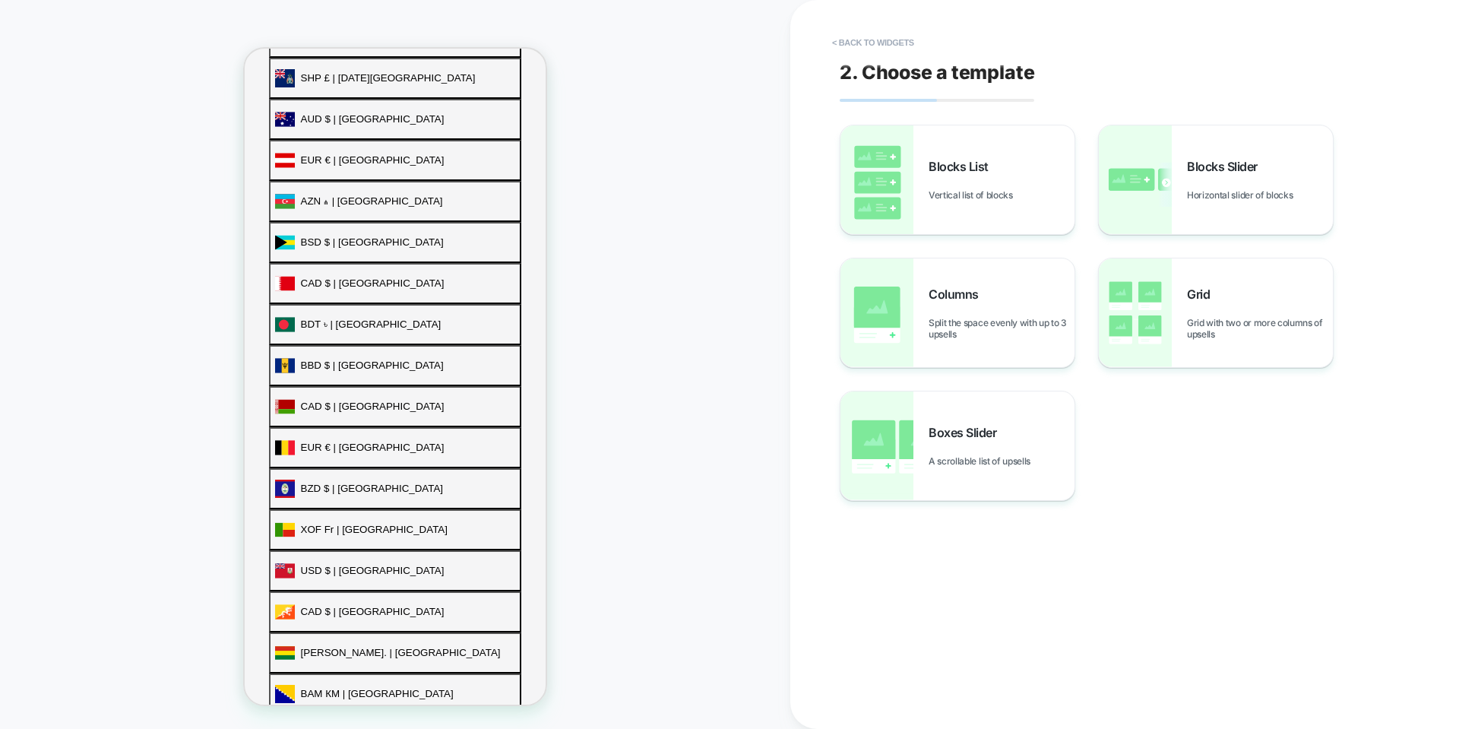
scroll to position [766, 0]
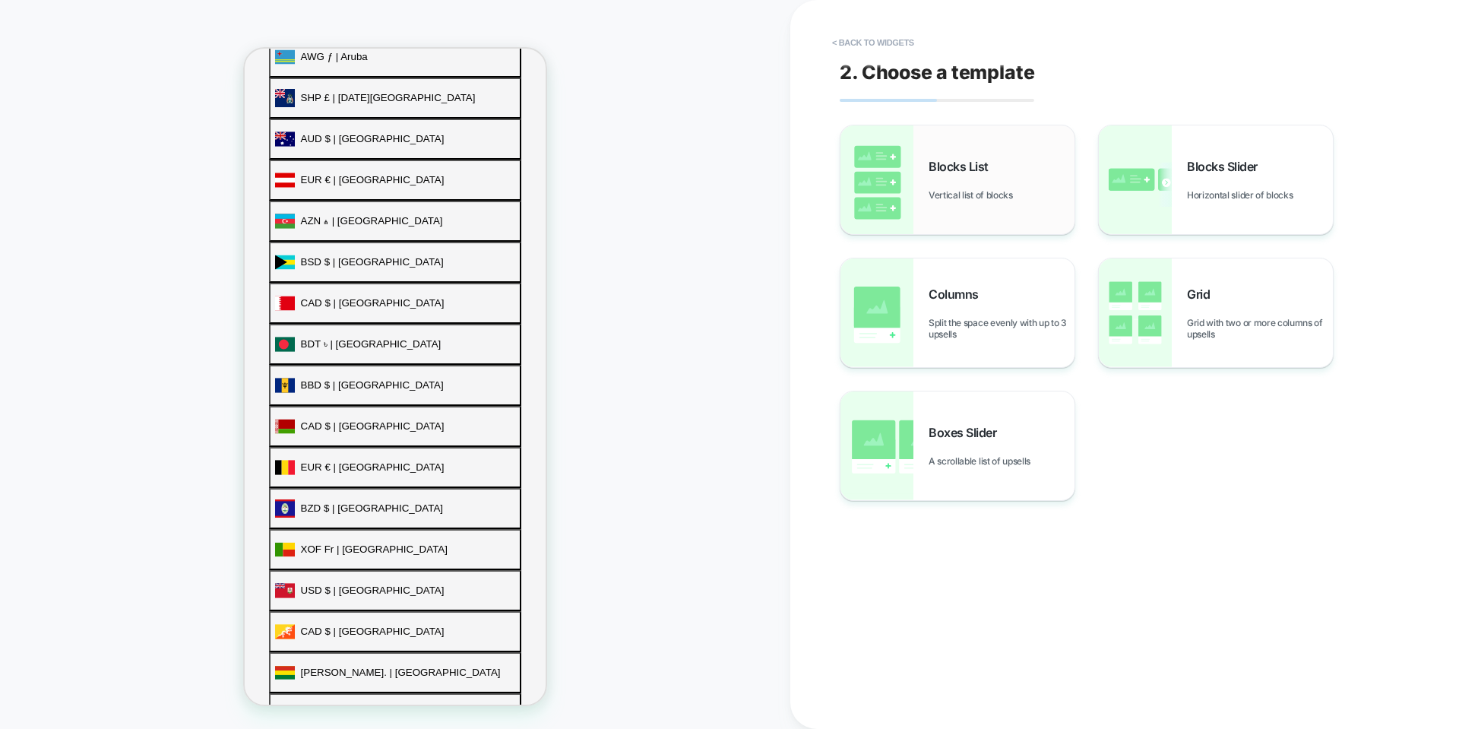
click at [296, 175] on div "Blocks List Vertical list of blocks" at bounding box center [1002, 180] width 146 height 42
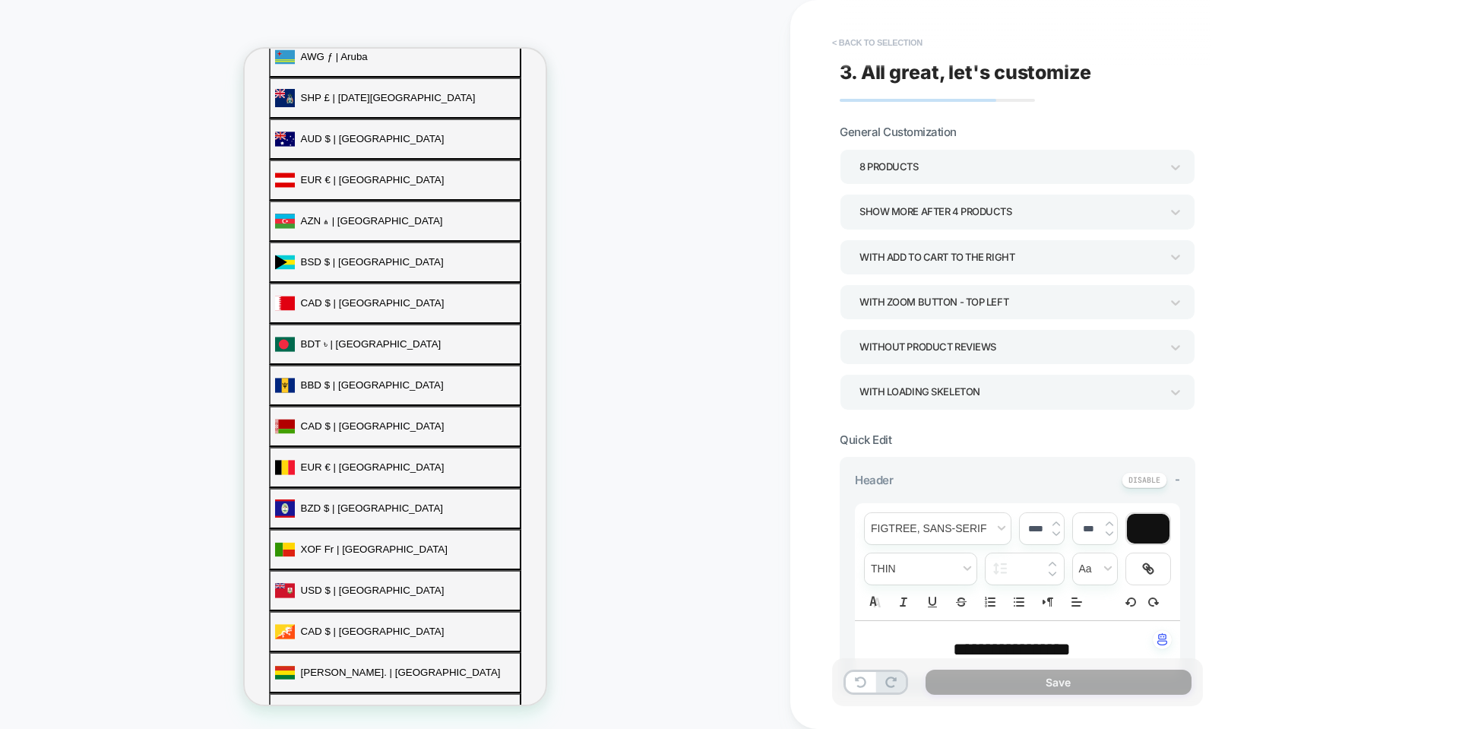
click at [296, 43] on button "< Back to selection" at bounding box center [878, 42] width 106 height 24
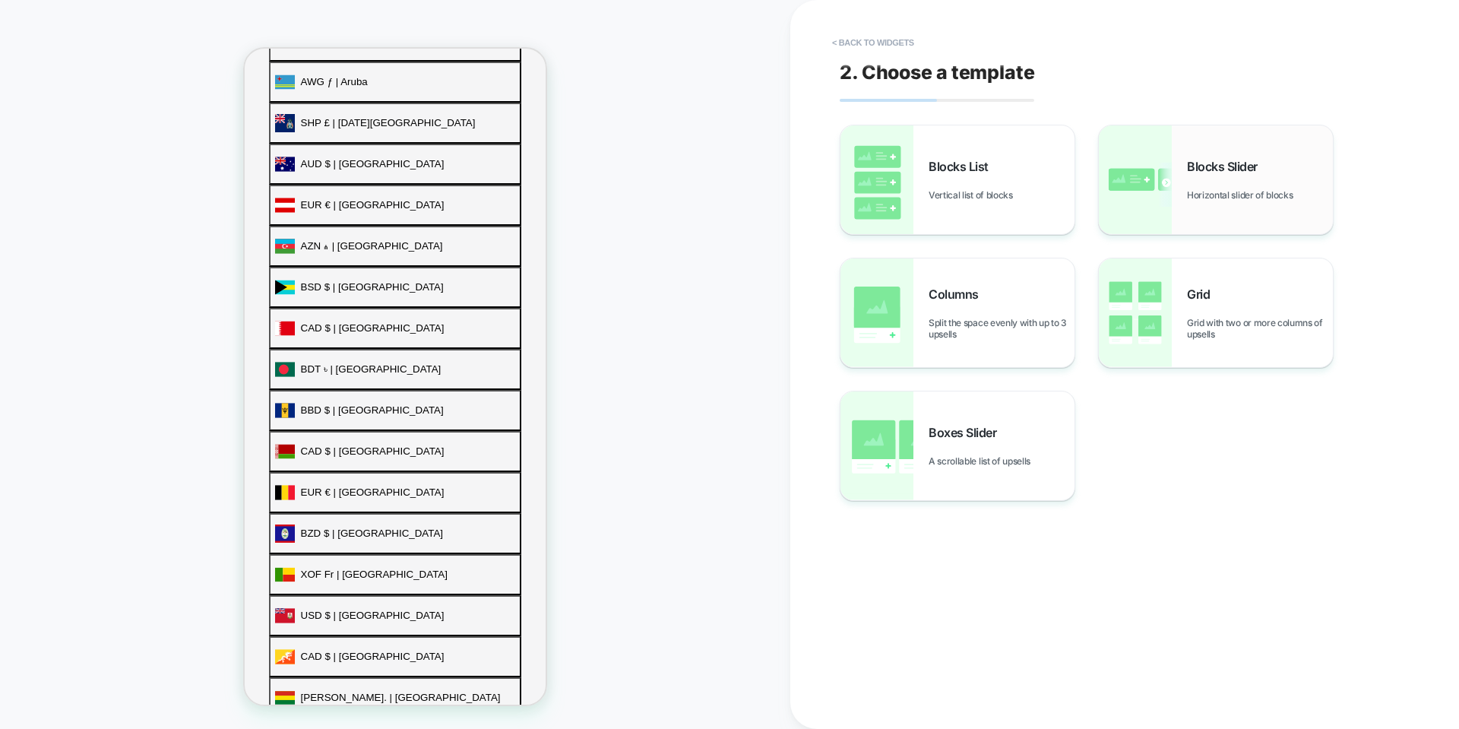
click at [296, 167] on span "Blocks Slider" at bounding box center [1226, 166] width 78 height 15
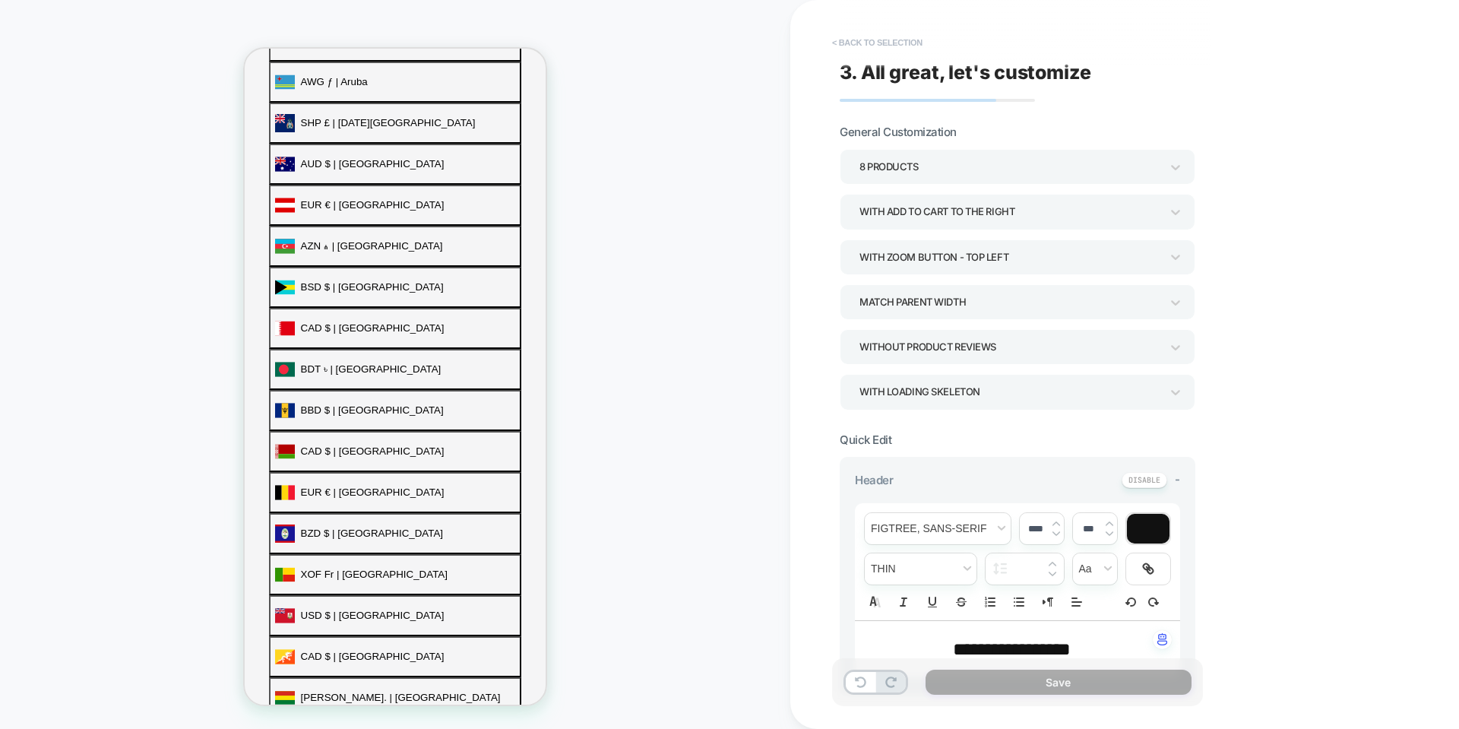
click at [296, 44] on button "< Back to selection" at bounding box center [878, 42] width 106 height 24
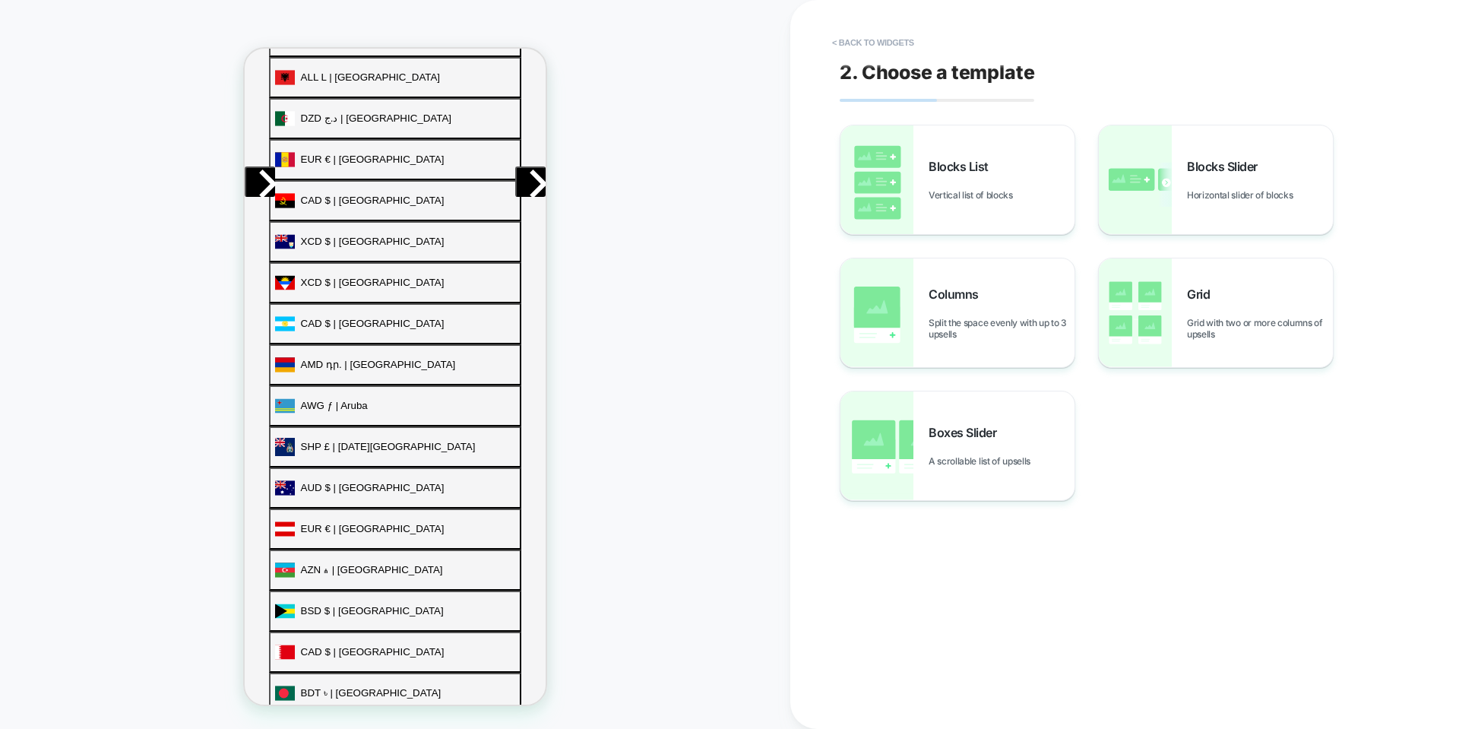
scroll to position [462, 0]
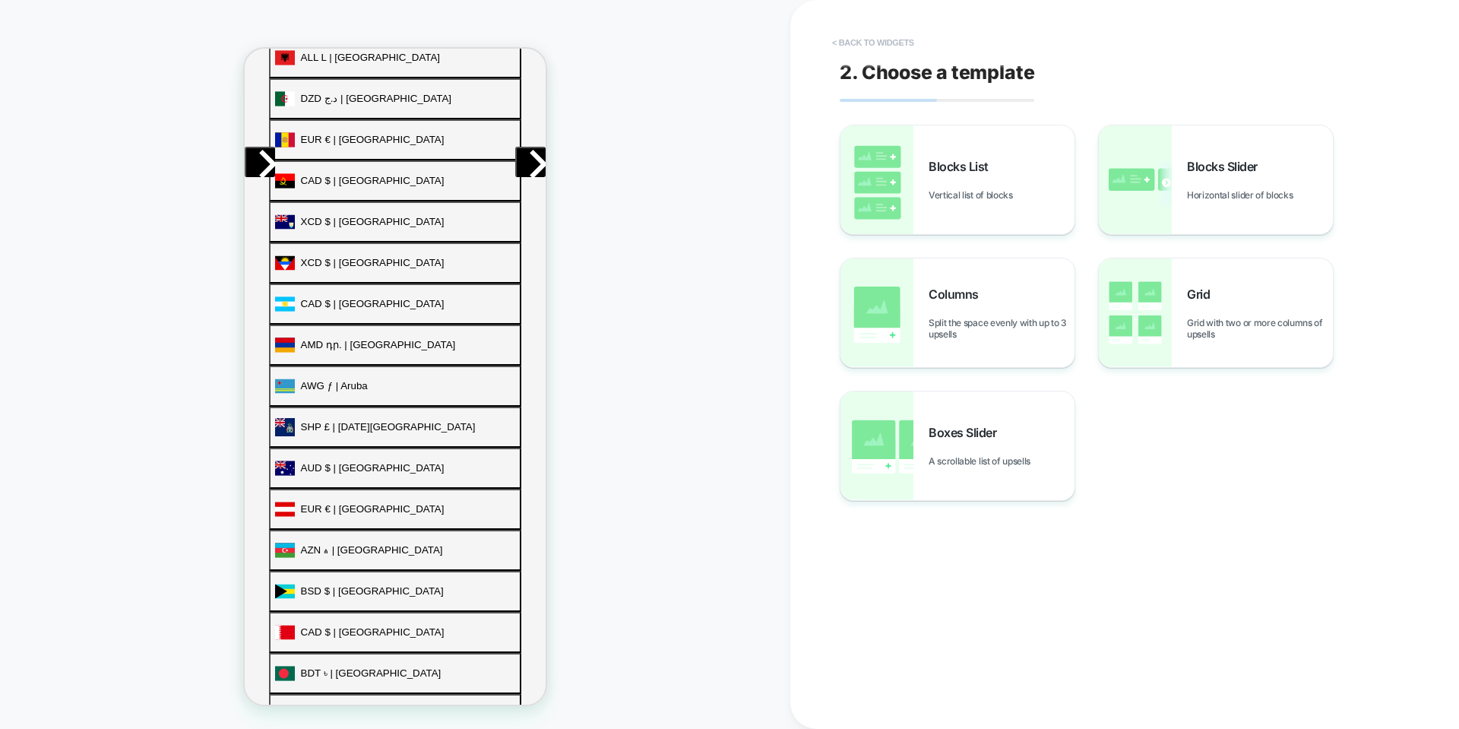
click at [296, 45] on button "< Back to widgets" at bounding box center [873, 42] width 97 height 24
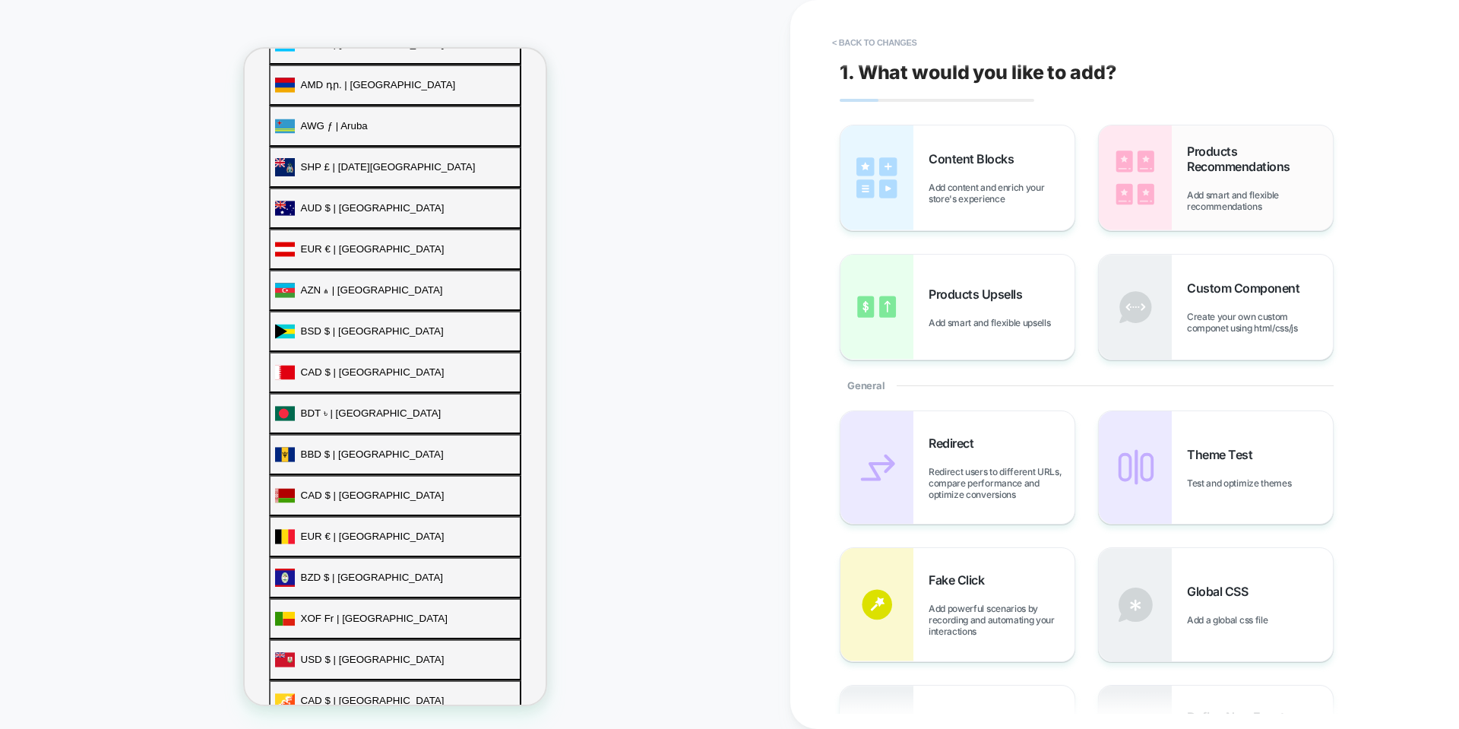
scroll to position [702, 0]
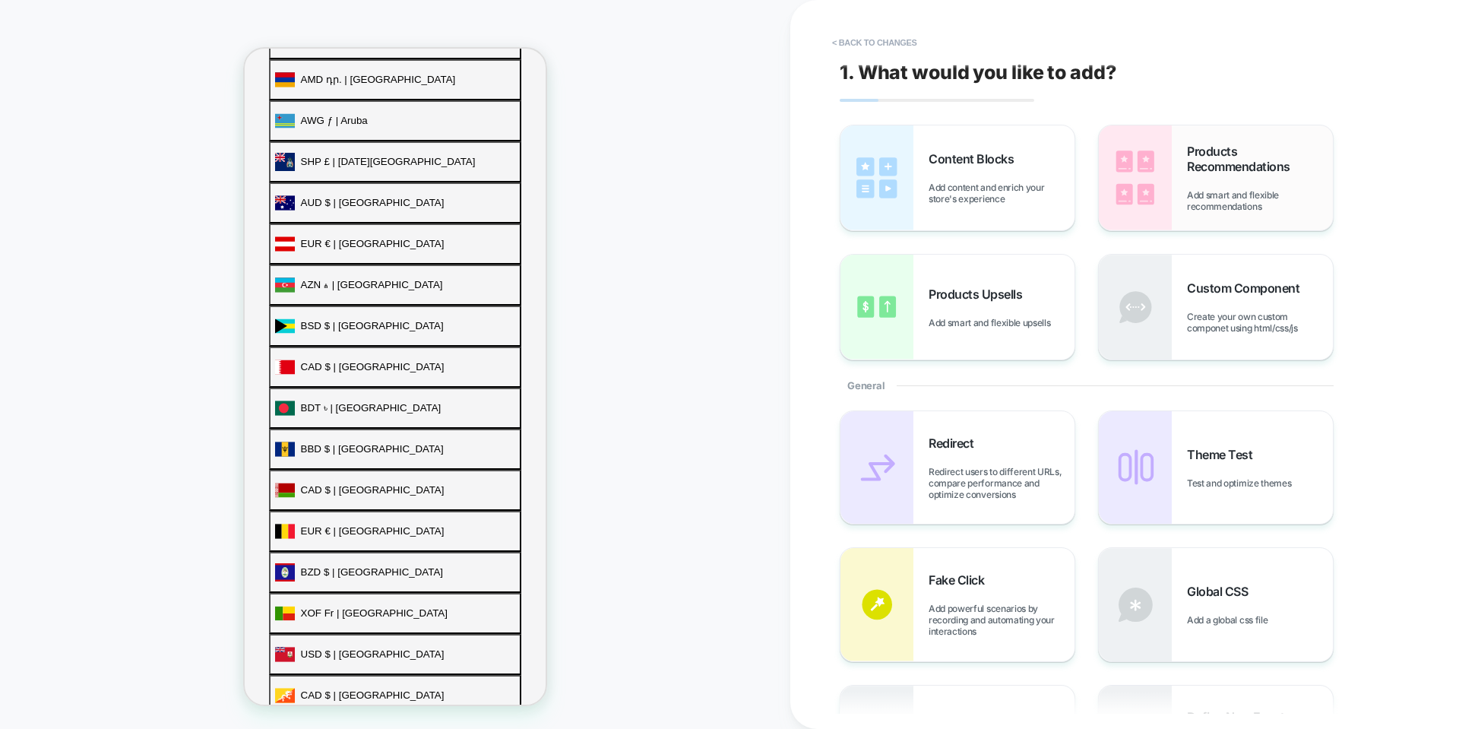
click at [296, 169] on span "Products Recommendations" at bounding box center [1260, 159] width 146 height 30
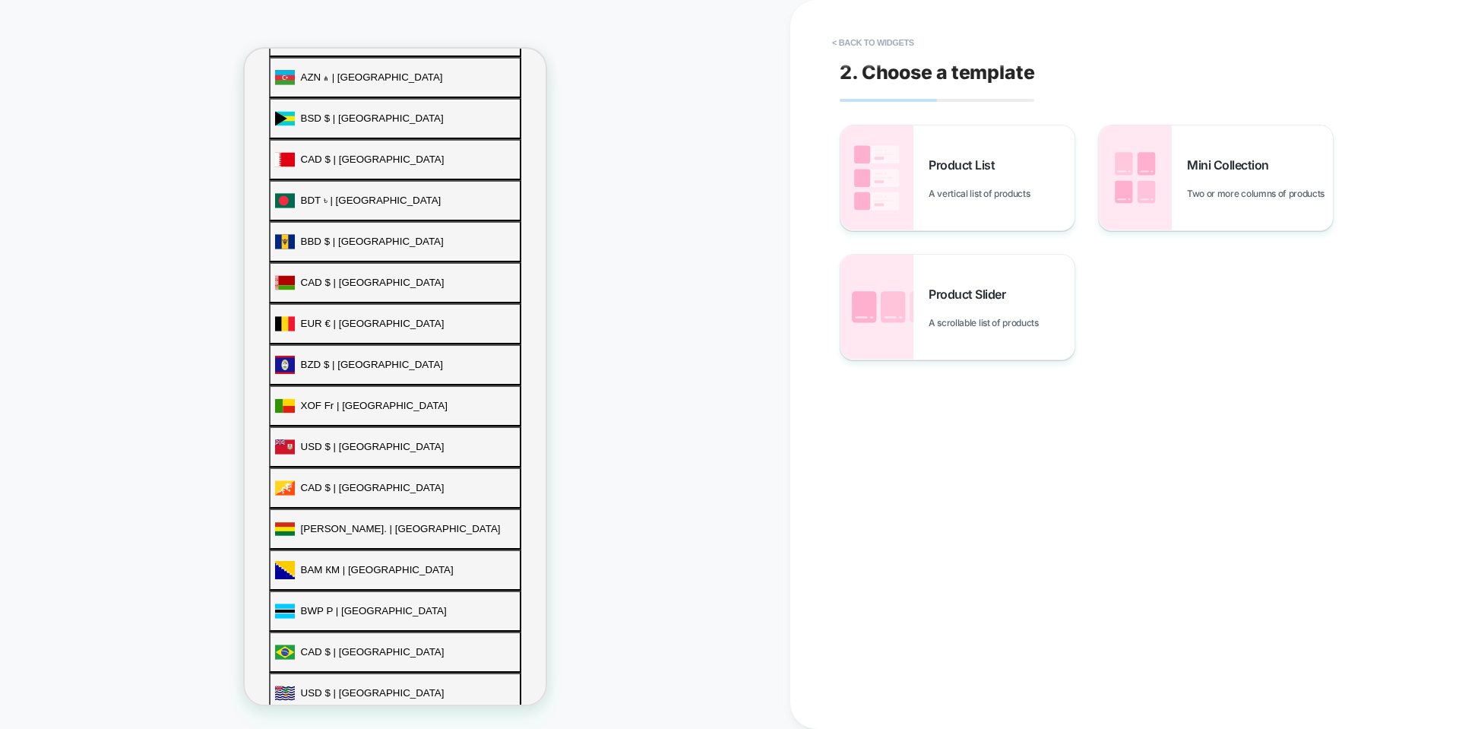
scroll to position [914, 0]
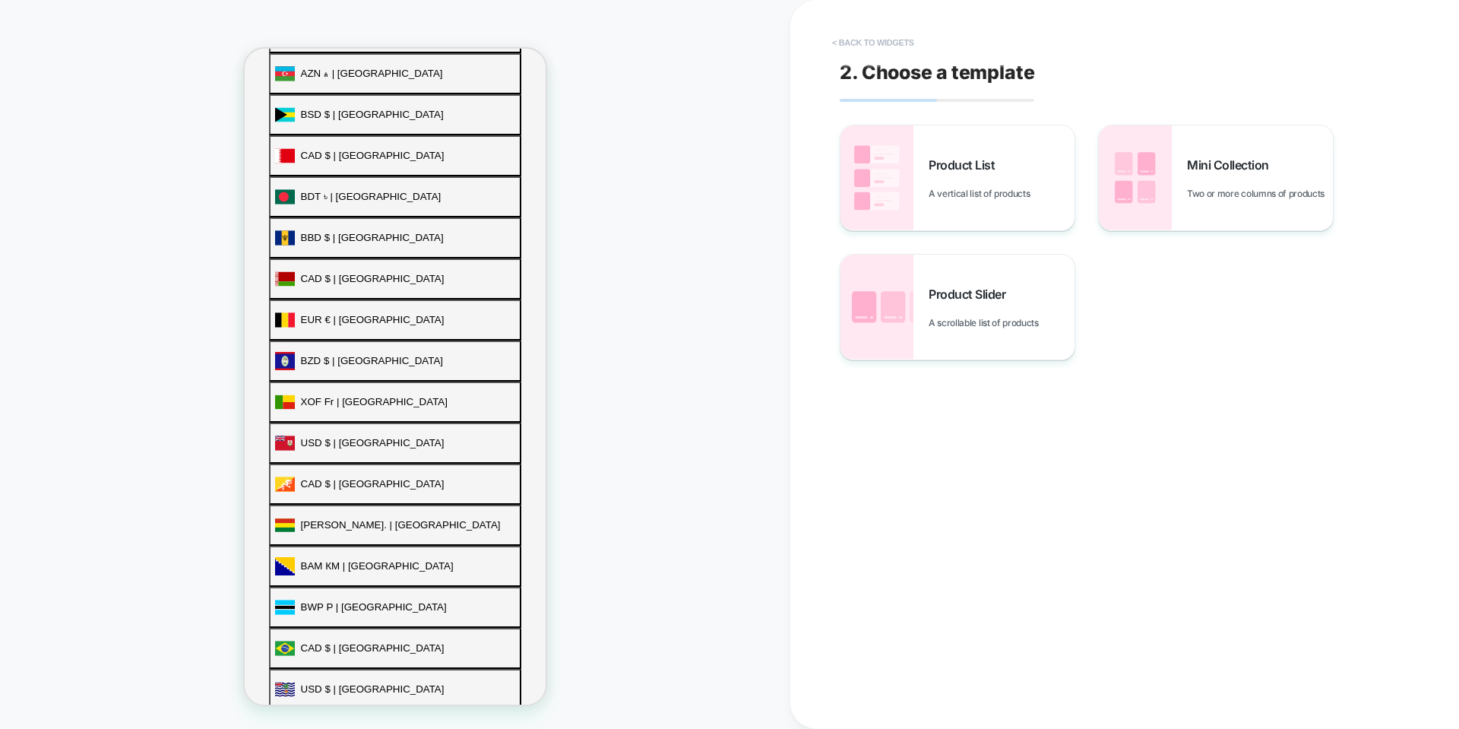
click at [296, 41] on button "< Back to widgets" at bounding box center [873, 42] width 97 height 24
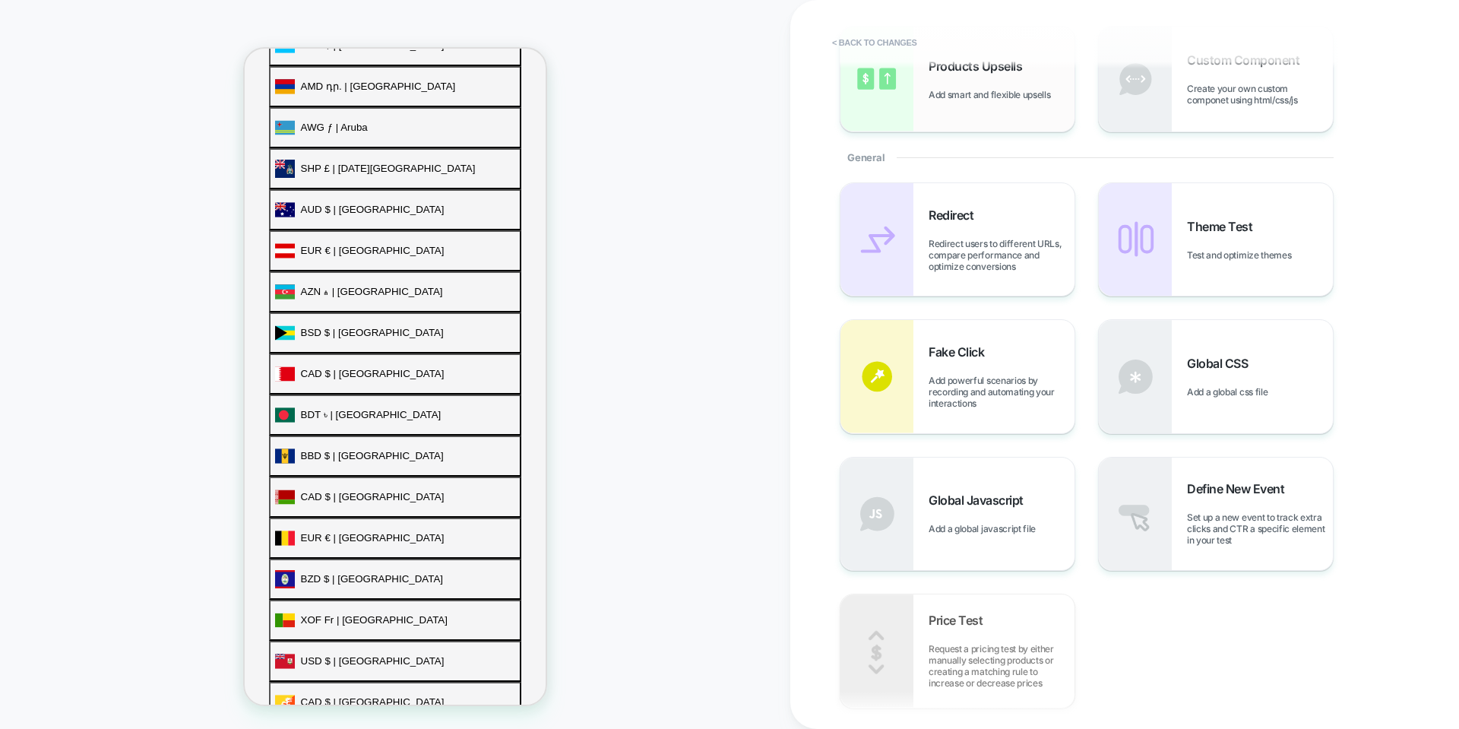
scroll to position [0, 0]
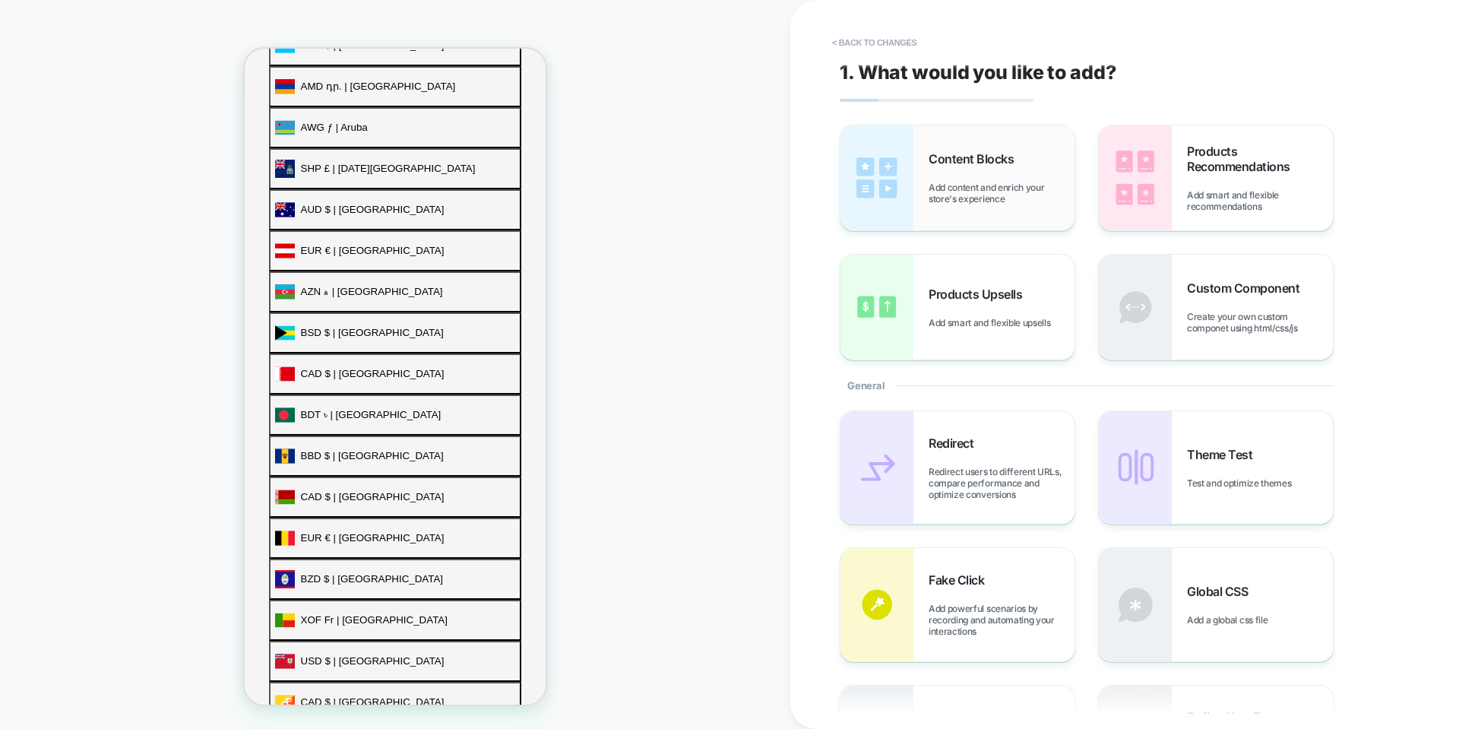
click at [296, 179] on div "Content Blocks Add content and enrich your store's experience" at bounding box center [1002, 177] width 146 height 53
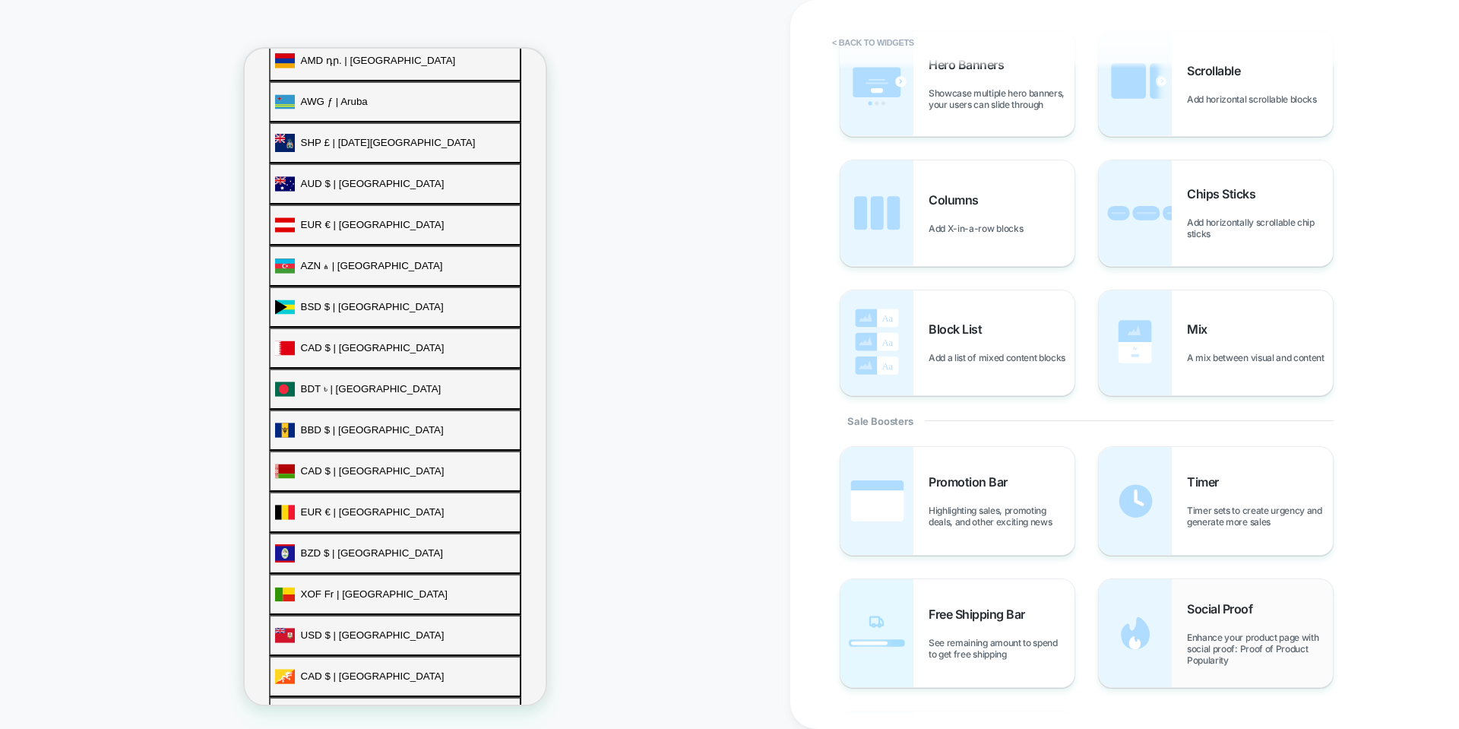
scroll to position [766, 0]
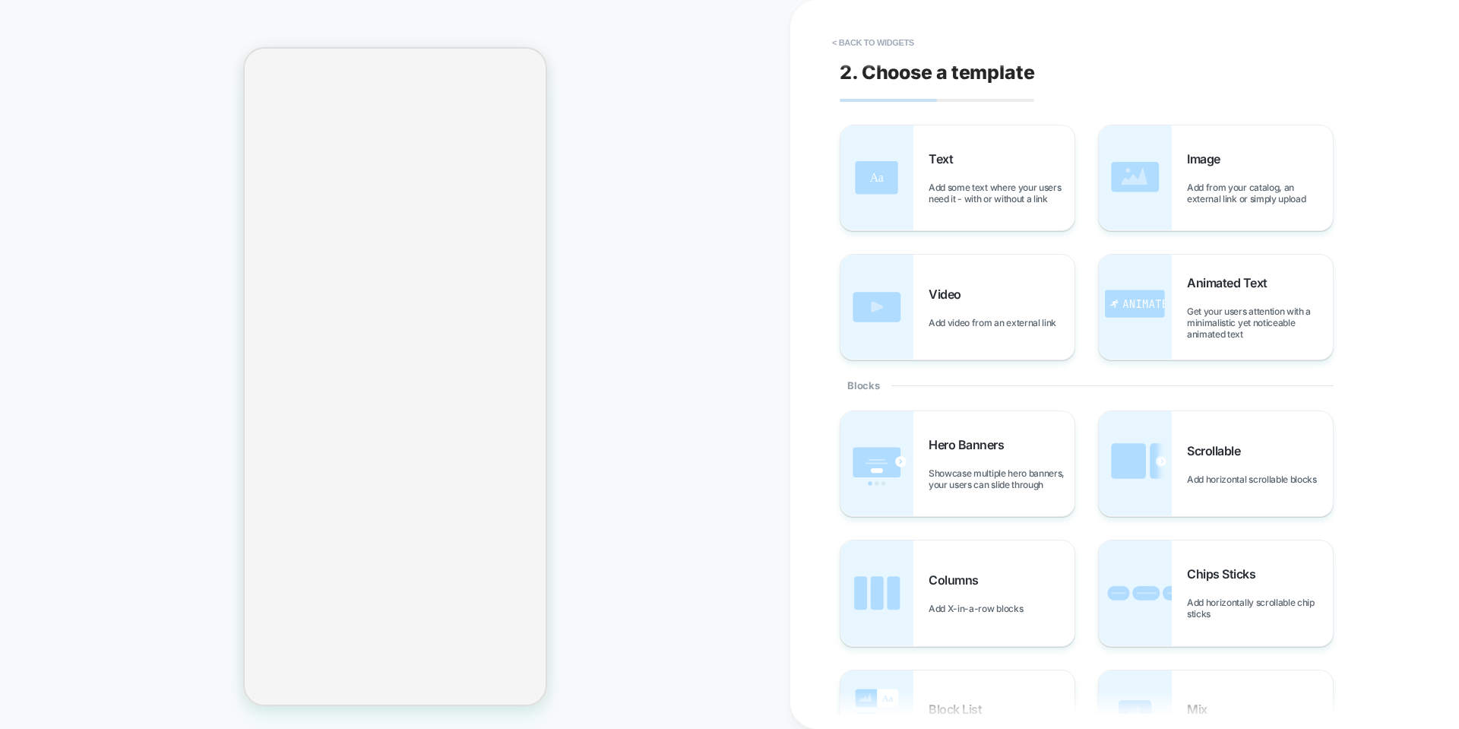
select select "**********"
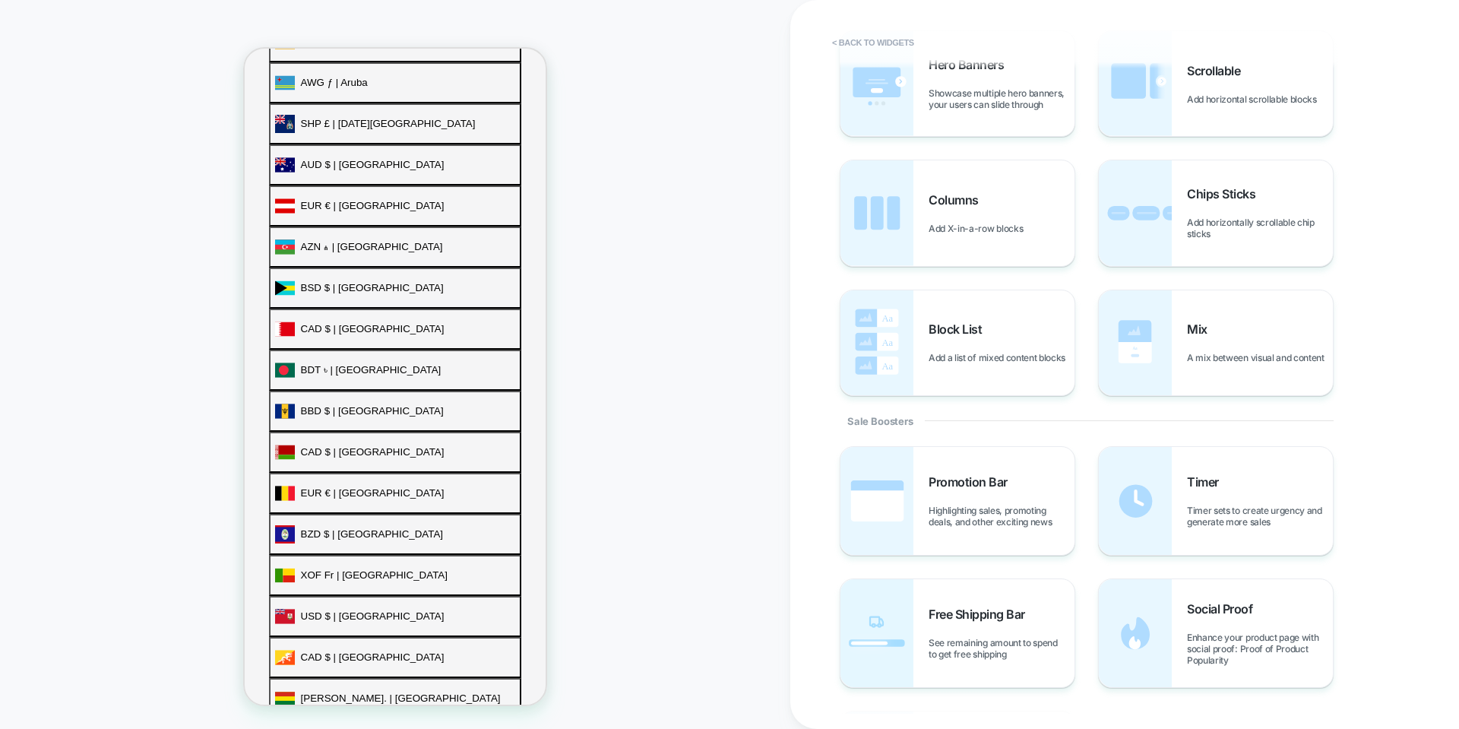
scroll to position [766, 0]
